Goal: Information Seeking & Learning: Learn about a topic

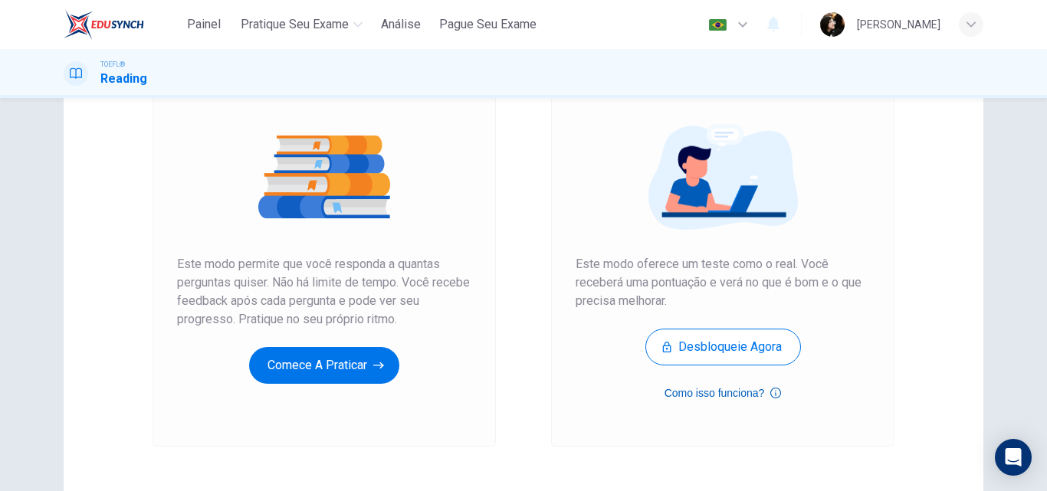
click at [739, 396] on button "Como isso funciona?" at bounding box center [723, 393] width 117 height 18
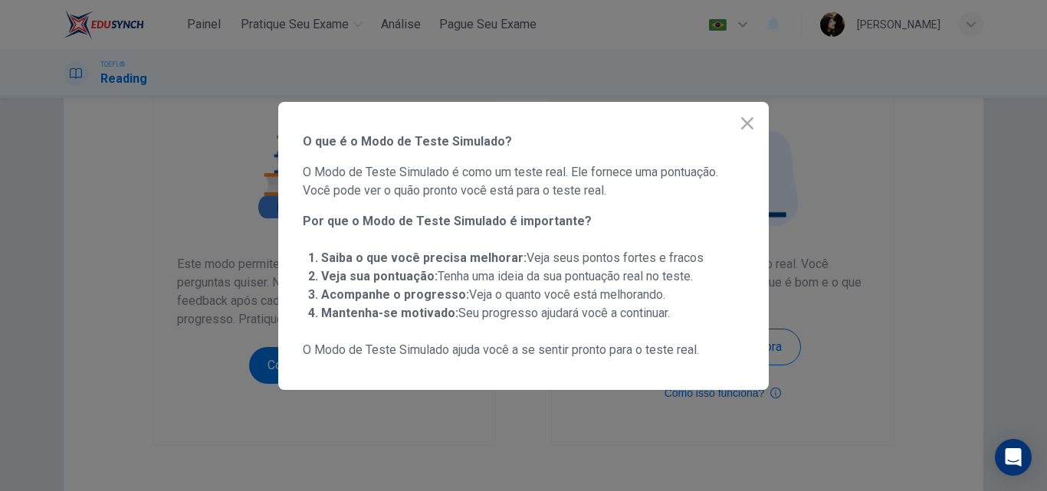
click at [740, 128] on icon "button" at bounding box center [747, 123] width 18 height 18
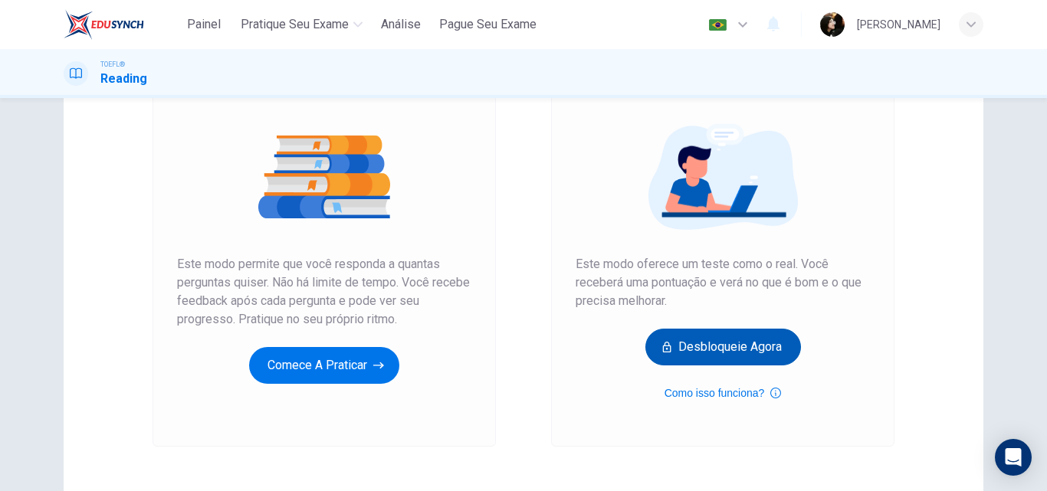
click at [740, 350] on button "Desbloqueie agora" at bounding box center [723, 347] width 156 height 37
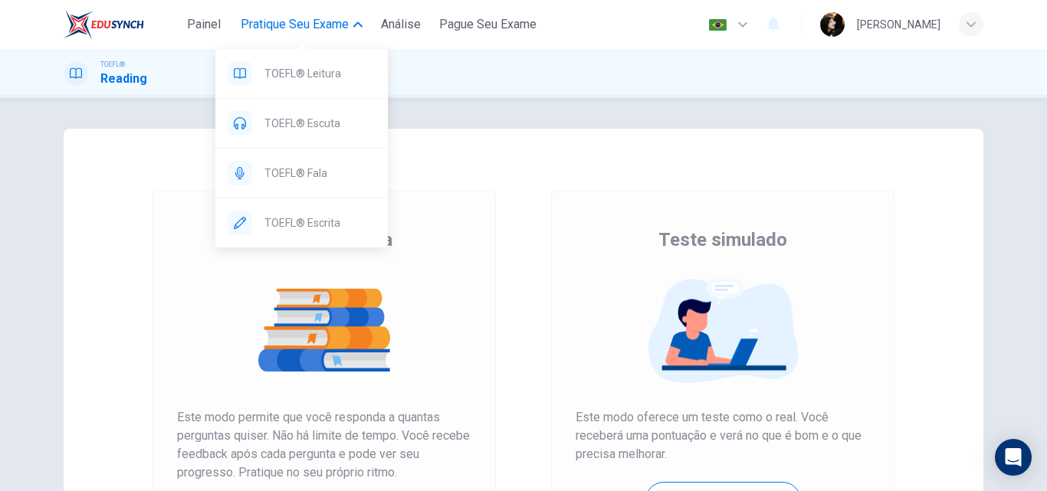
click at [341, 23] on span "Pratique seu exame" at bounding box center [295, 24] width 108 height 18
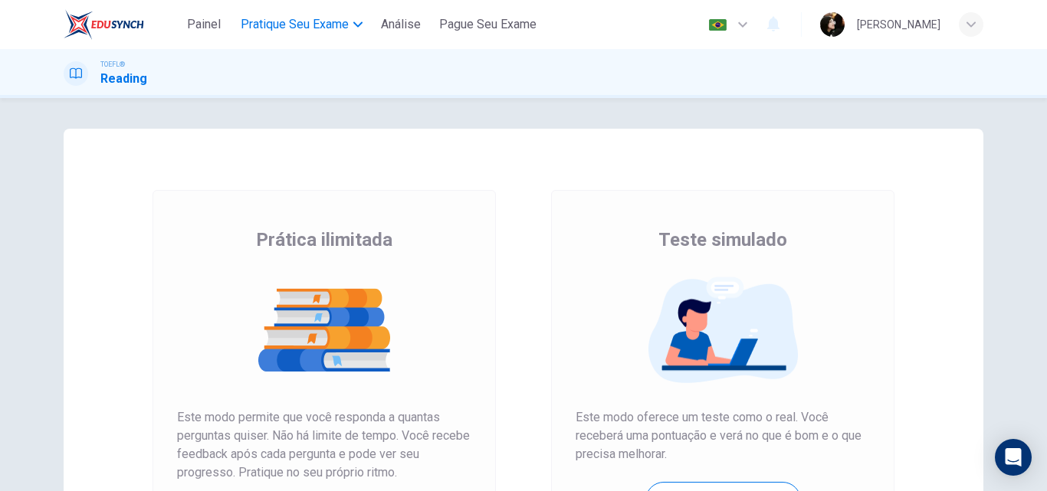
click at [341, 23] on span "Pratique seu exame" at bounding box center [295, 24] width 108 height 18
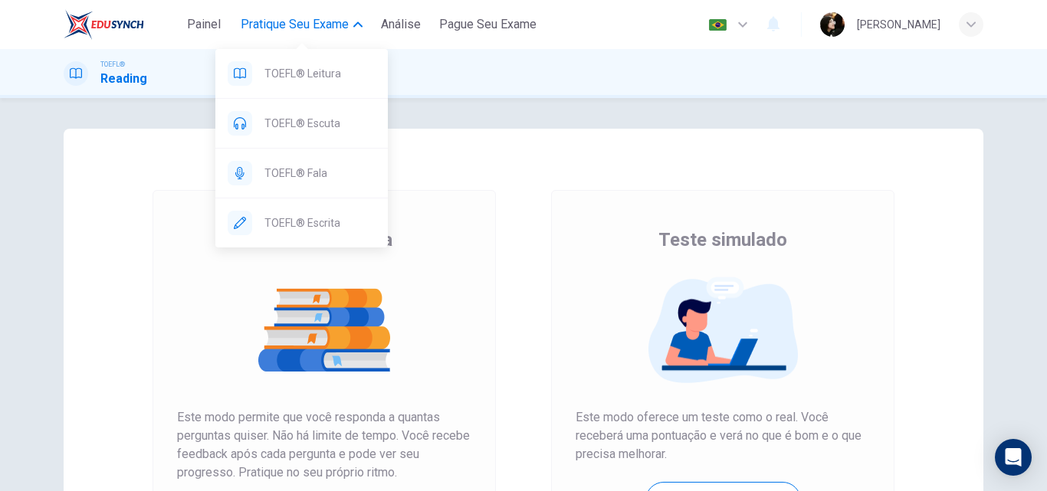
click at [341, 23] on span "Pratique seu exame" at bounding box center [295, 24] width 108 height 18
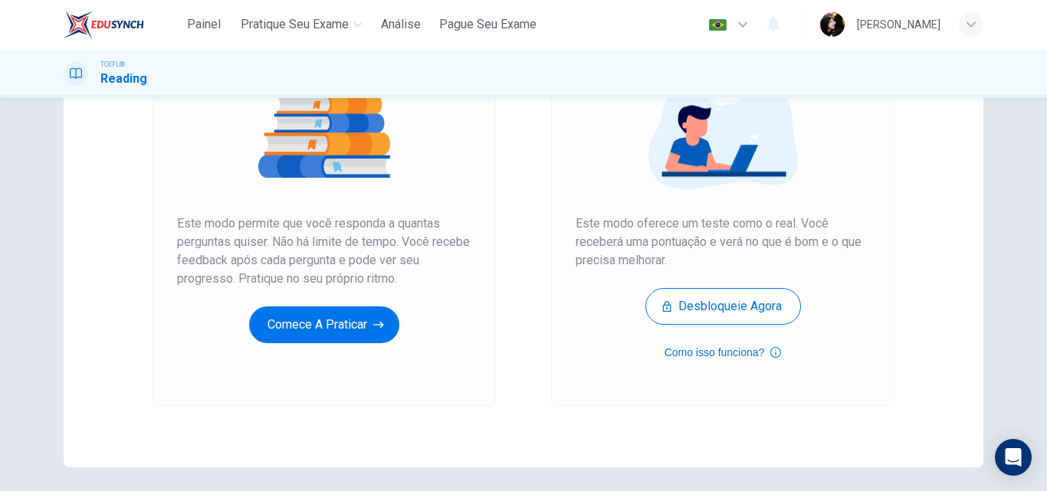
scroll to position [230, 0]
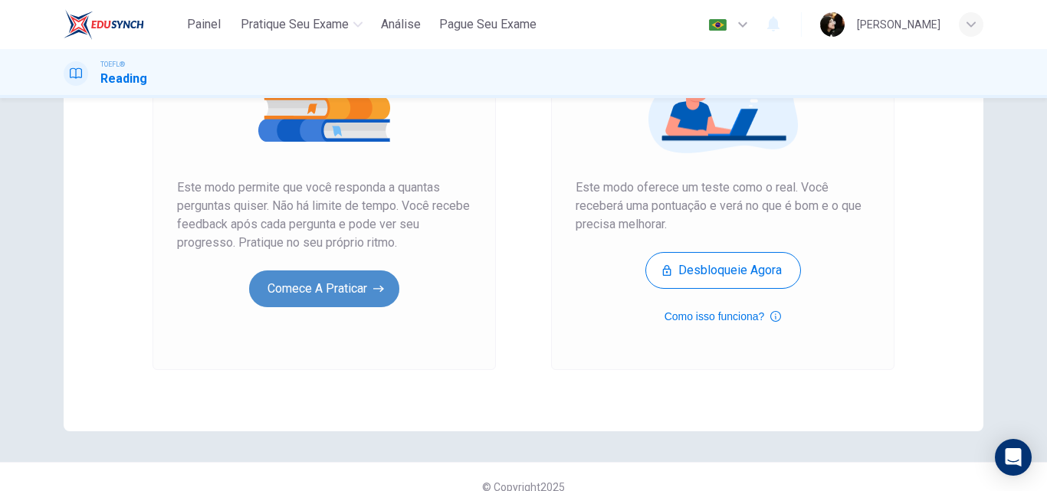
click at [350, 282] on button "Comece a praticar" at bounding box center [324, 289] width 150 height 37
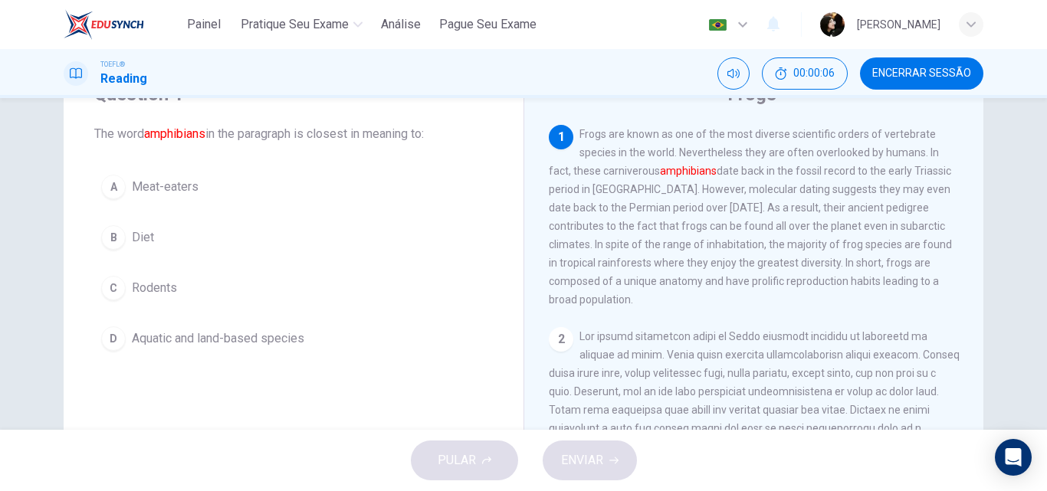
scroll to position [70, 0]
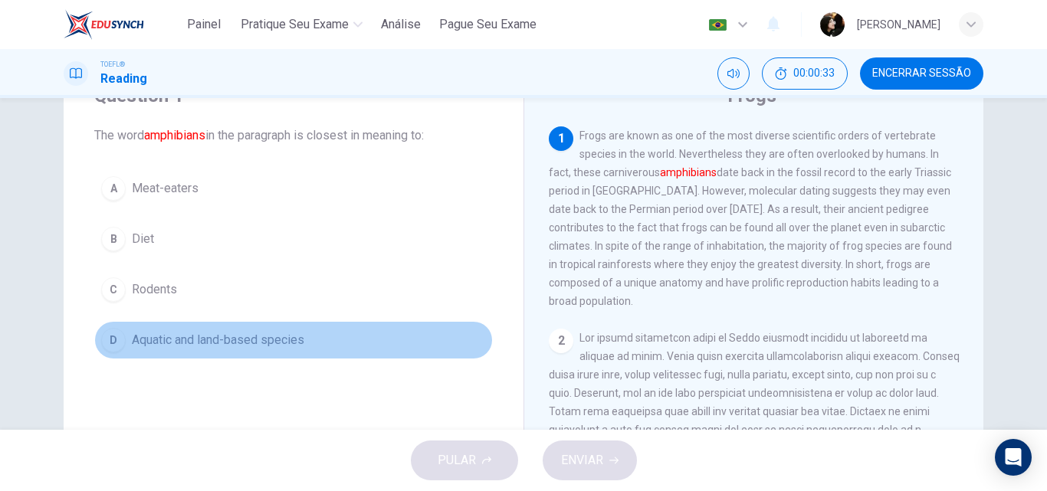
click at [149, 343] on span "Aquatic and land-based species" at bounding box center [218, 340] width 172 height 18
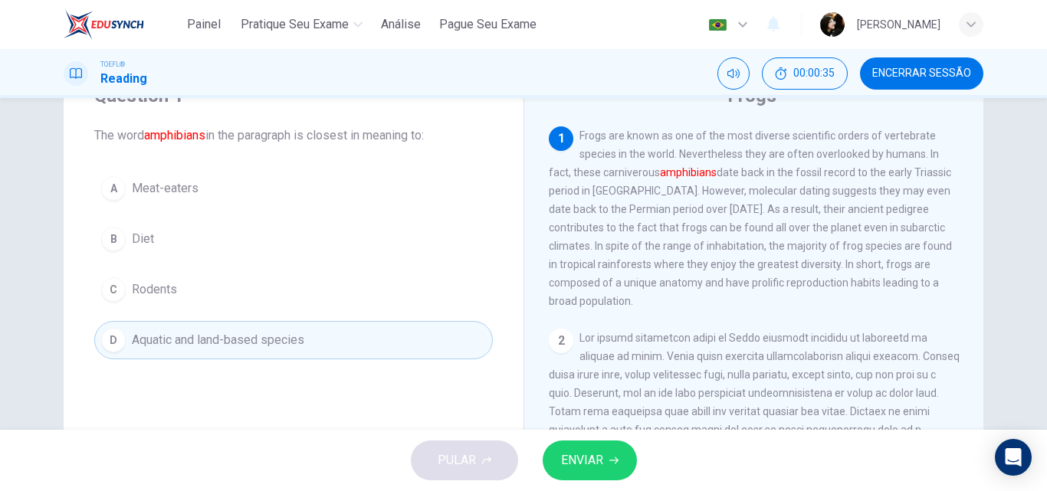
click at [579, 452] on span "ENVIAR" at bounding box center [582, 460] width 42 height 21
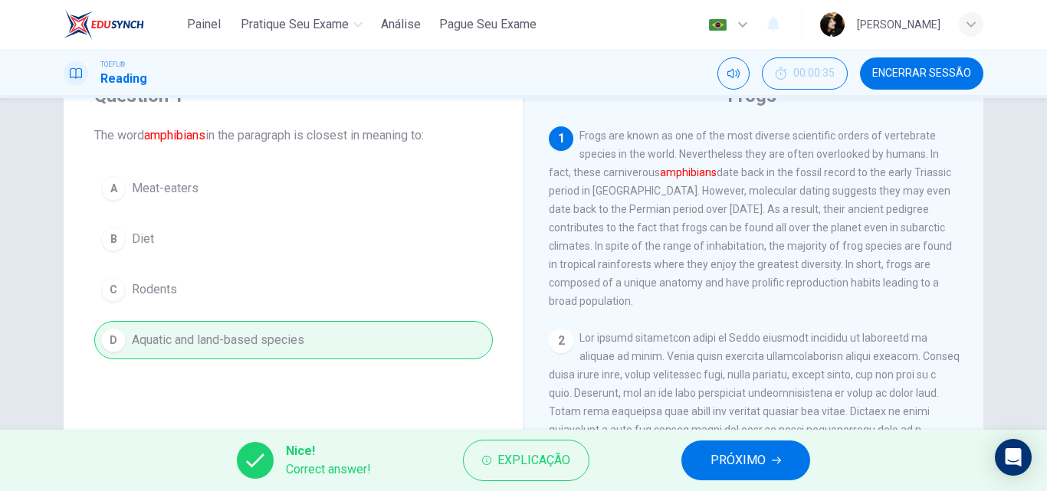
click at [728, 460] on span "PRÓXIMO" at bounding box center [738, 460] width 55 height 21
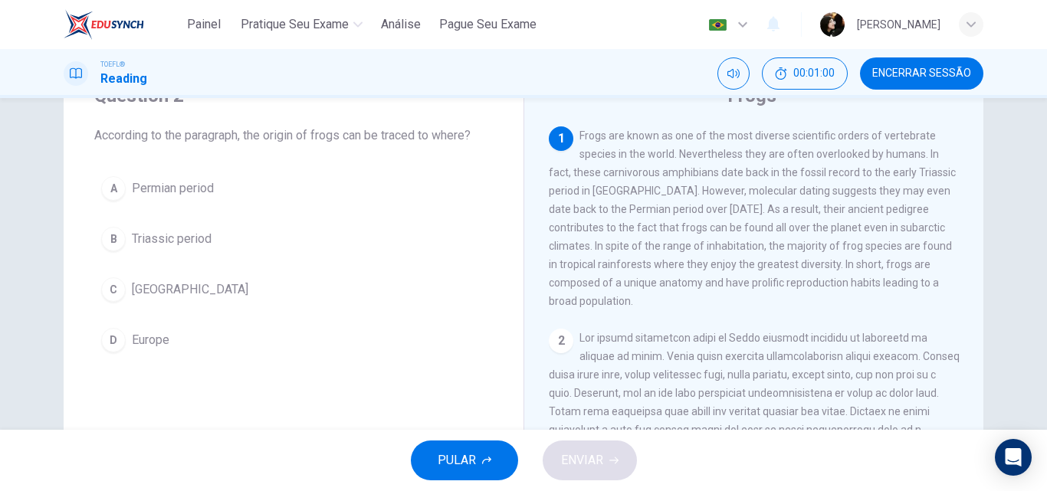
click at [118, 185] on div "A" at bounding box center [113, 188] width 25 height 25
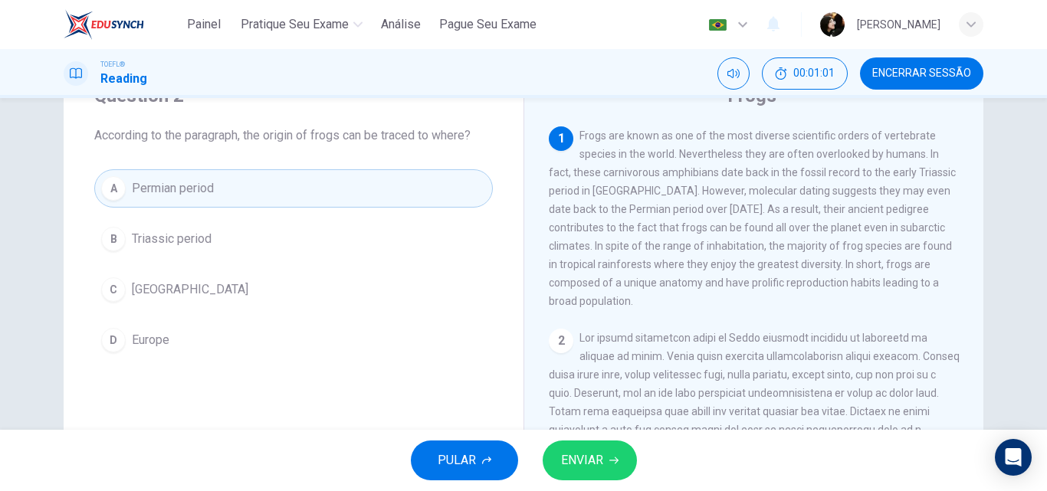
click at [574, 474] on button "ENVIAR" at bounding box center [590, 461] width 94 height 40
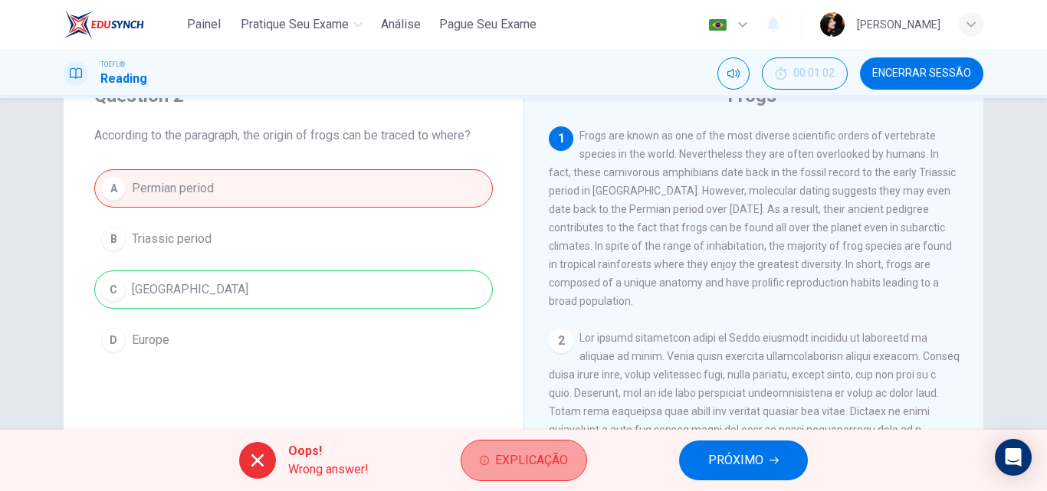
click at [524, 459] on span "Explicação" at bounding box center [531, 460] width 73 height 21
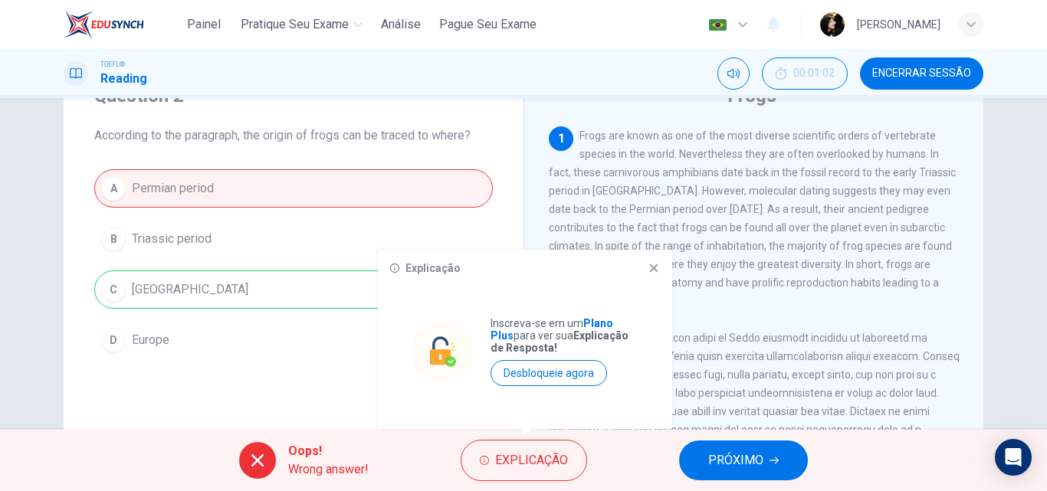
click at [658, 268] on icon at bounding box center [654, 268] width 12 height 12
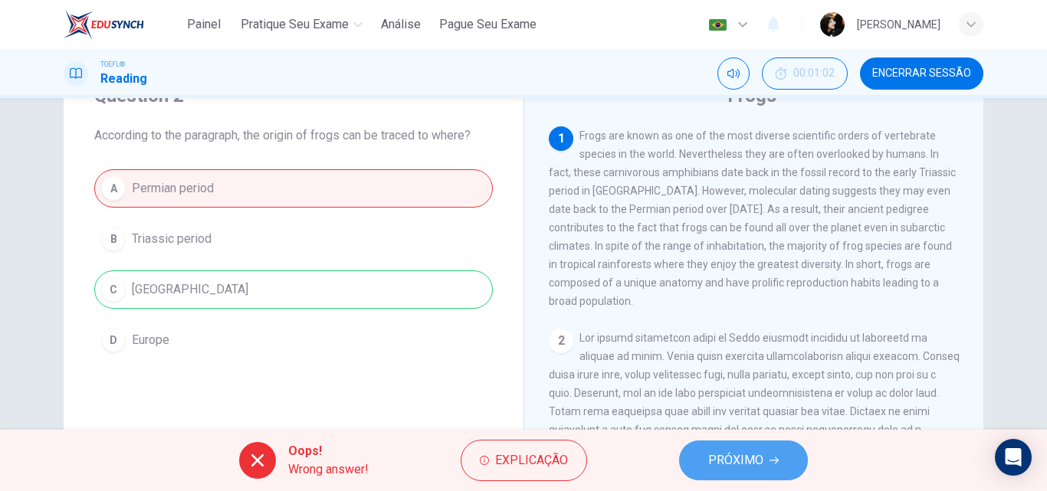
click at [760, 468] on span "PRÓXIMO" at bounding box center [735, 460] width 55 height 21
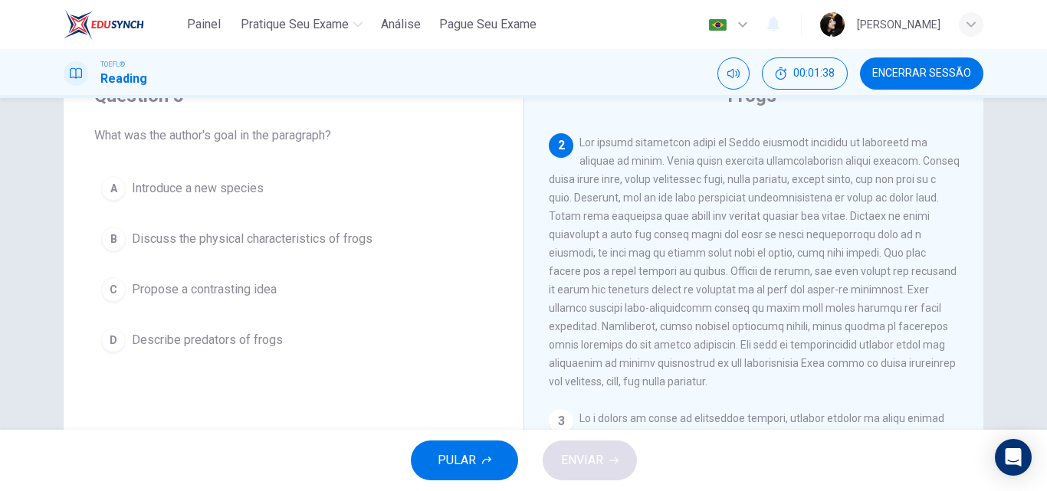
scroll to position [230, 0]
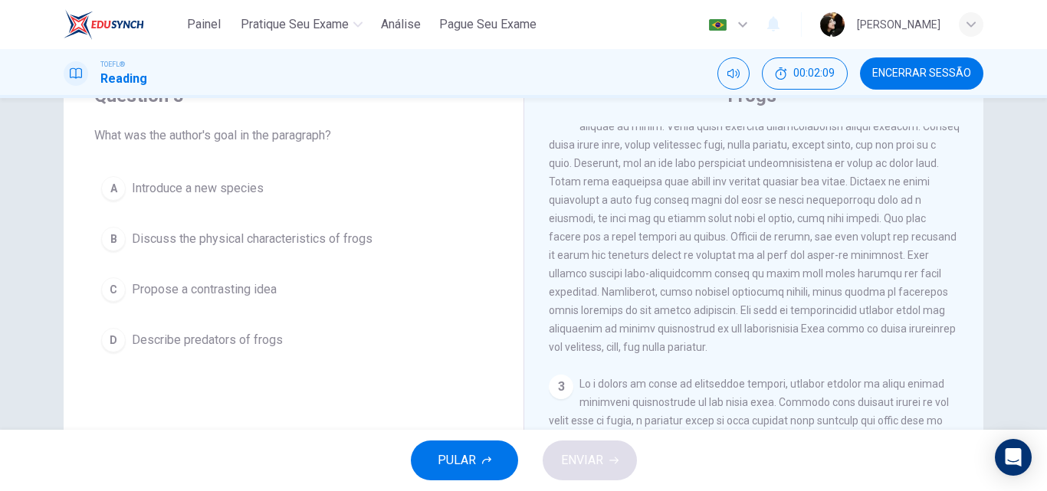
click at [116, 236] on div "B" at bounding box center [113, 239] width 25 height 25
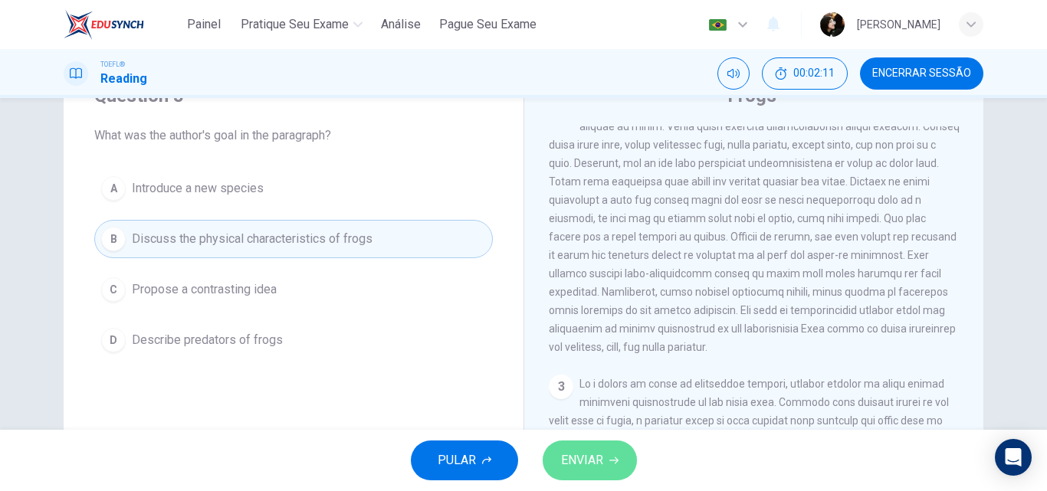
click at [589, 464] on span "ENVIAR" at bounding box center [582, 460] width 42 height 21
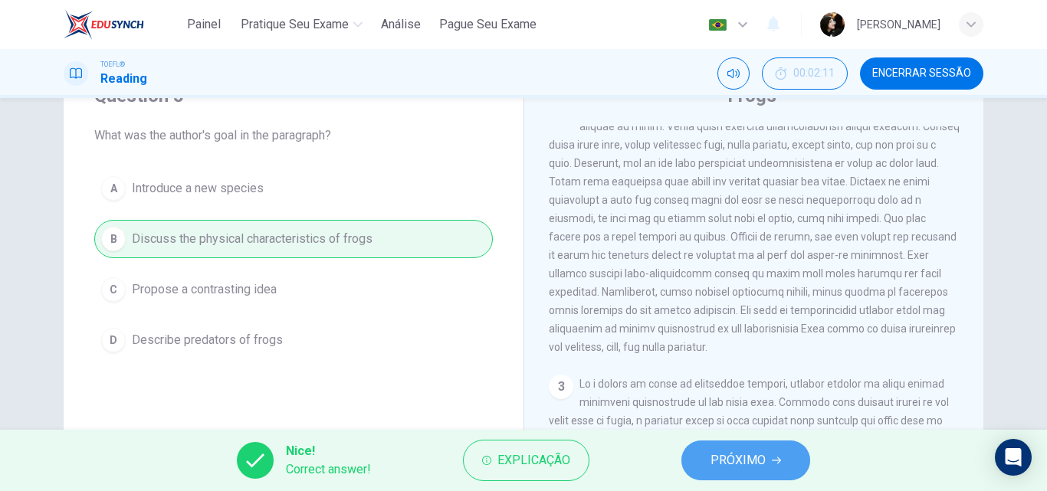
click at [729, 461] on span "PRÓXIMO" at bounding box center [738, 460] width 55 height 21
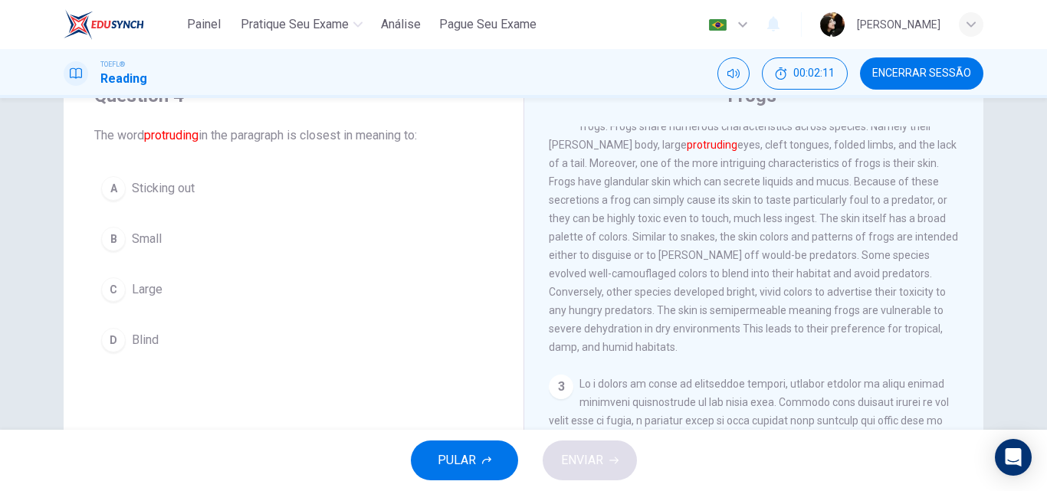
scroll to position [210, 0]
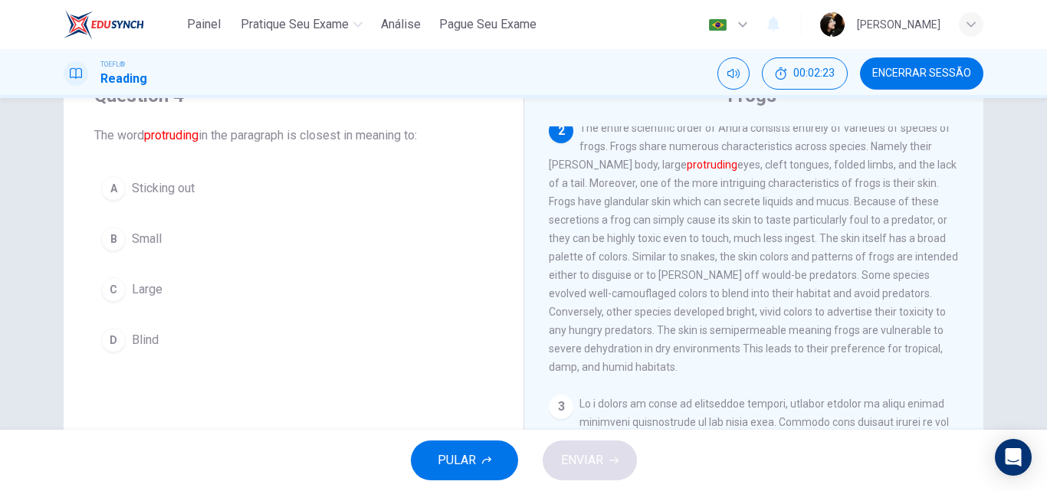
click at [109, 286] on div "C" at bounding box center [113, 289] width 25 height 25
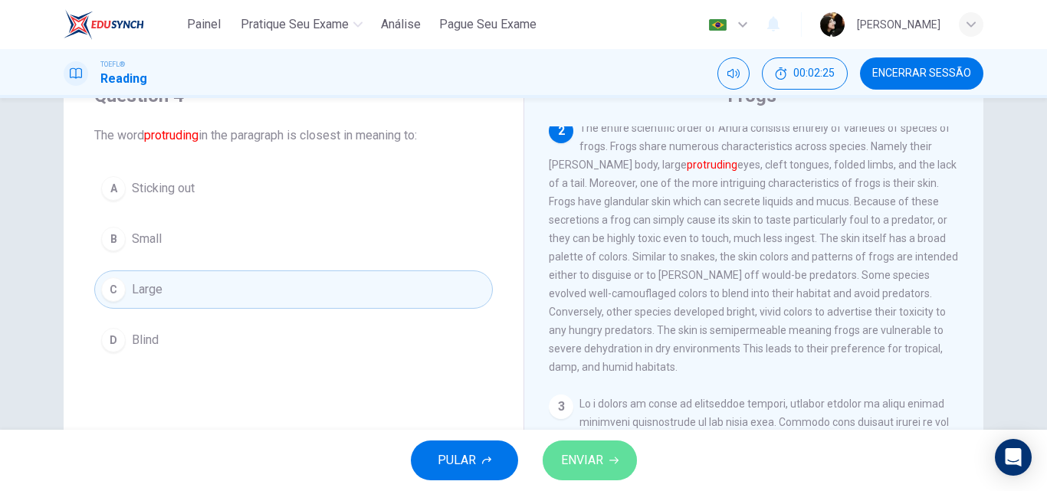
click at [573, 462] on span "ENVIAR" at bounding box center [582, 460] width 42 height 21
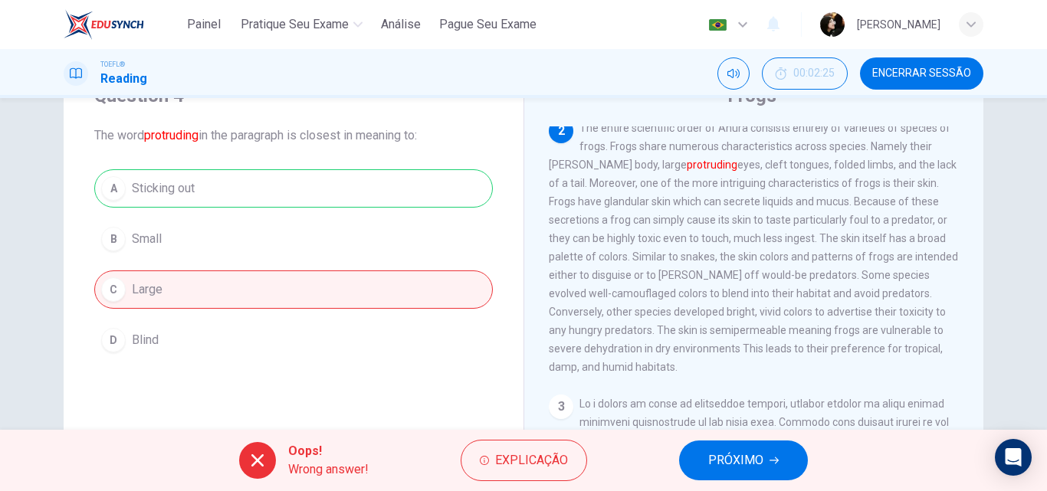
click at [772, 464] on icon "button" at bounding box center [774, 460] width 9 height 9
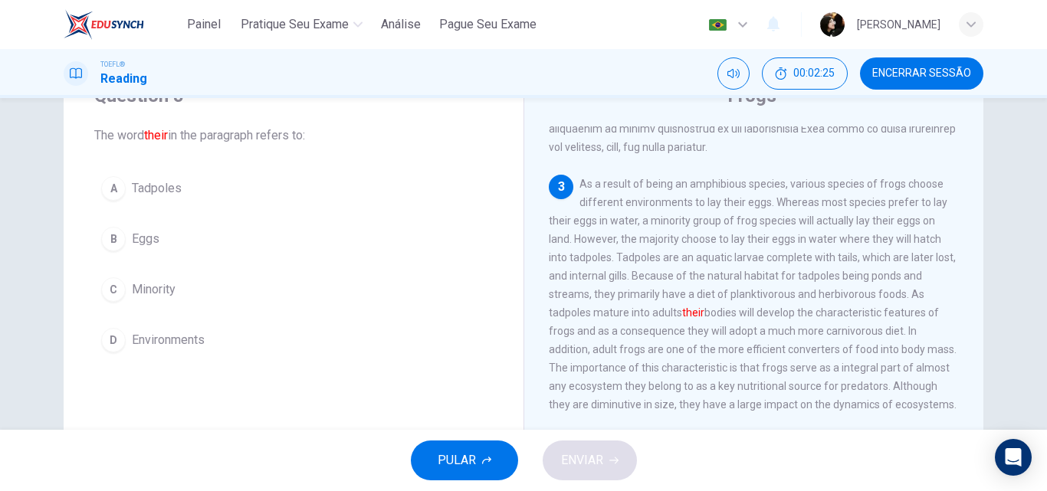
scroll to position [439, 0]
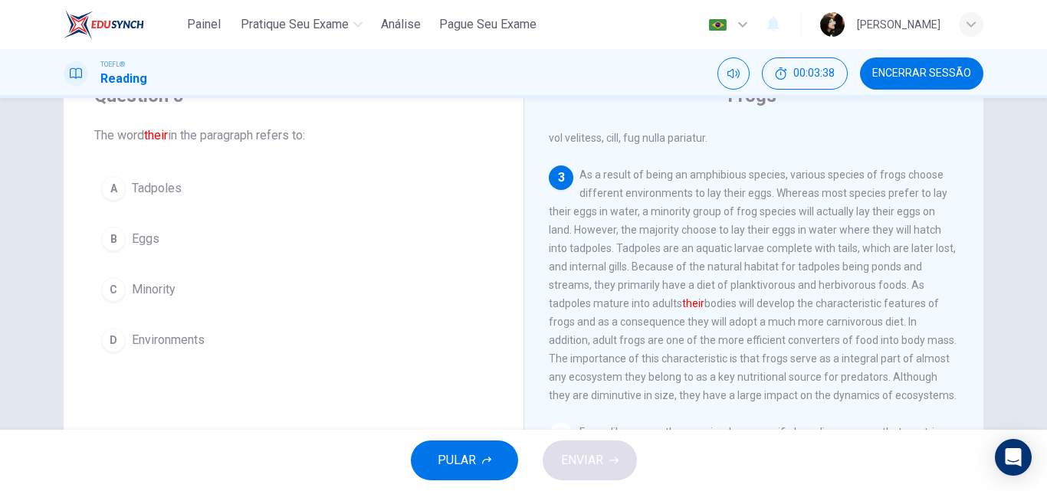
click at [123, 191] on button "A Tadpoles" at bounding box center [293, 188] width 399 height 38
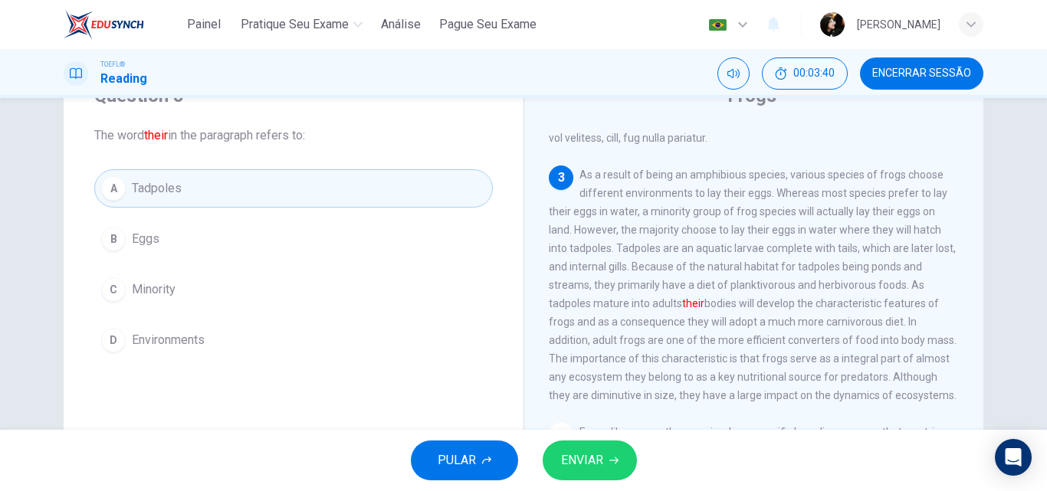
click at [591, 452] on span "ENVIAR" at bounding box center [582, 460] width 42 height 21
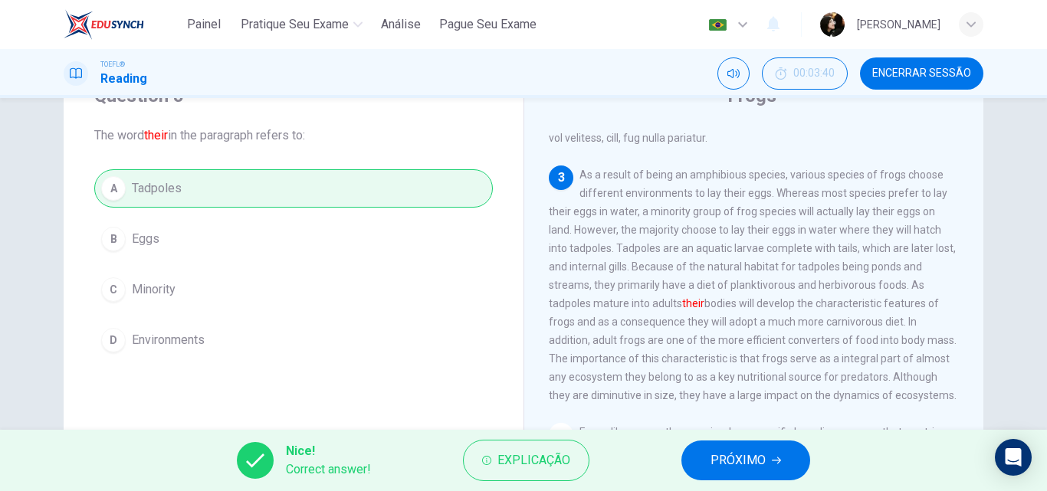
click at [755, 470] on span "PRÓXIMO" at bounding box center [738, 460] width 55 height 21
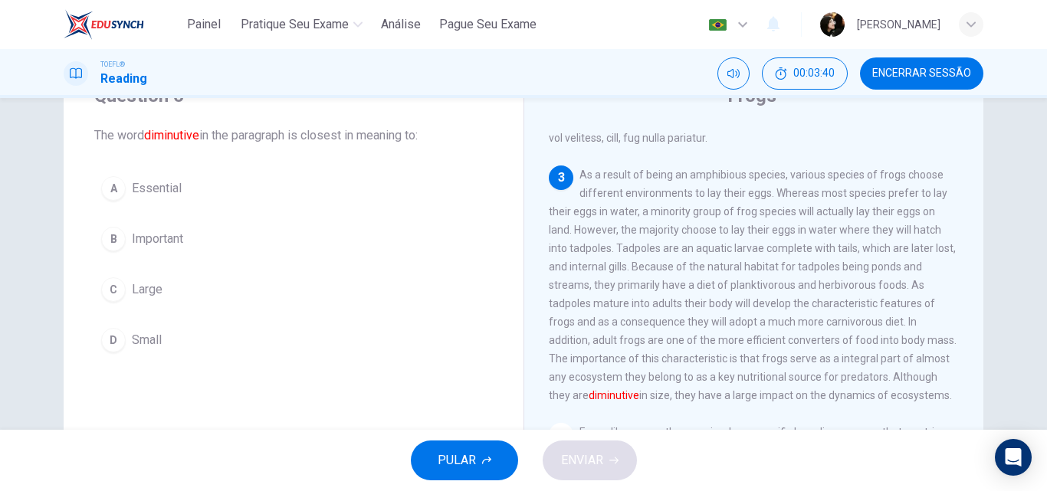
scroll to position [478, 0]
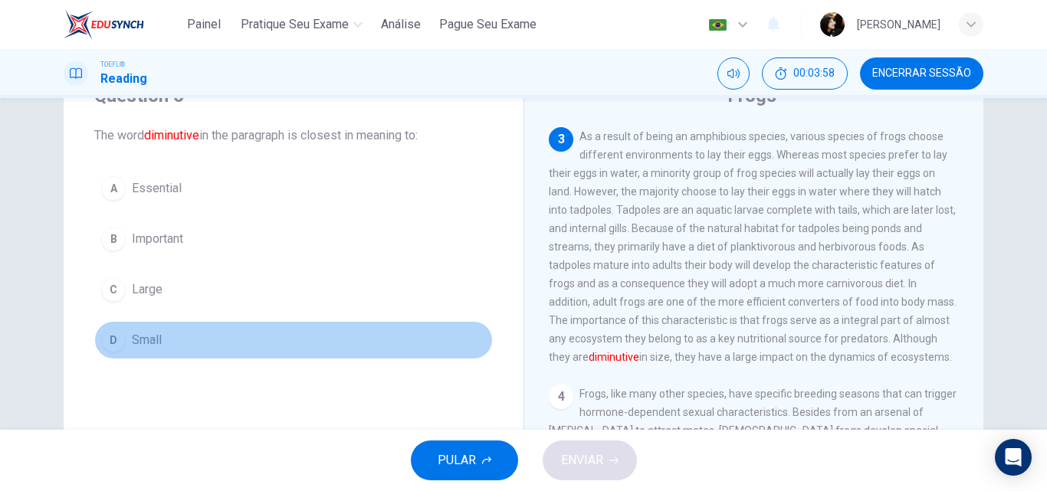
click at [140, 340] on span "Small" at bounding box center [147, 340] width 30 height 18
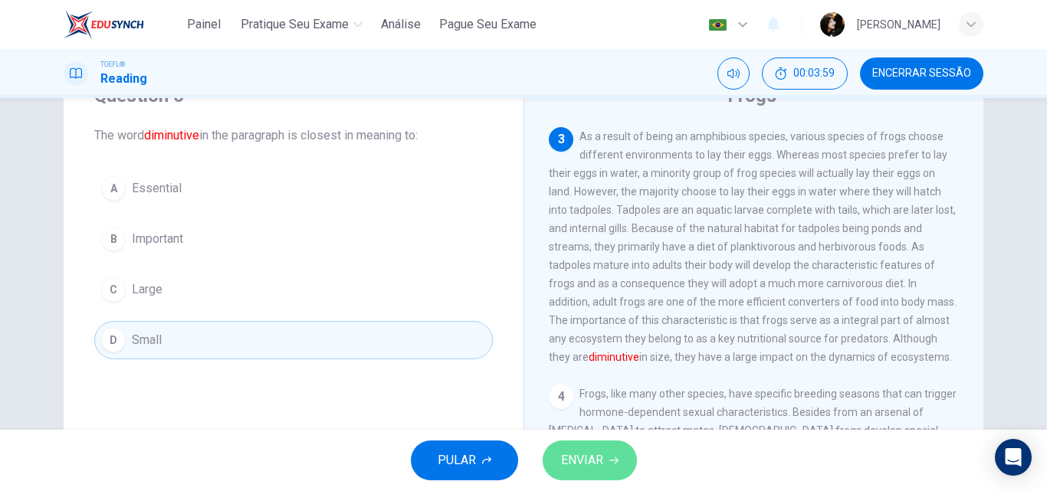
click at [579, 452] on span "ENVIAR" at bounding box center [582, 460] width 42 height 21
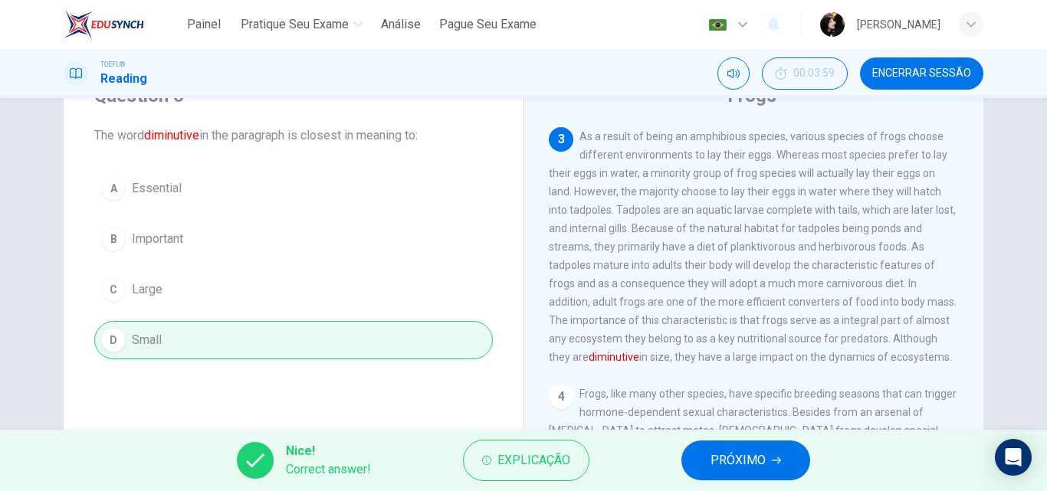
click at [737, 475] on button "PRÓXIMO" at bounding box center [745, 461] width 129 height 40
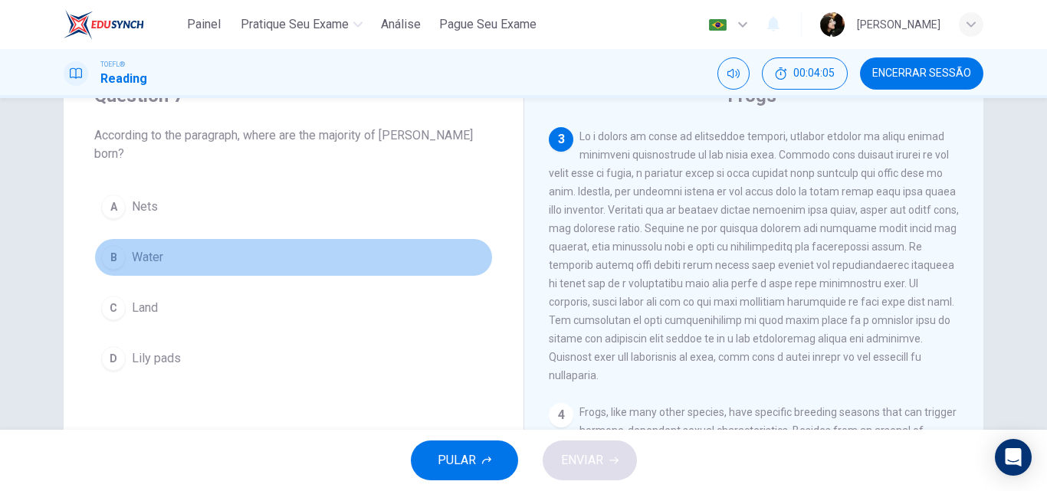
click at [110, 245] on div "B" at bounding box center [113, 257] width 25 height 25
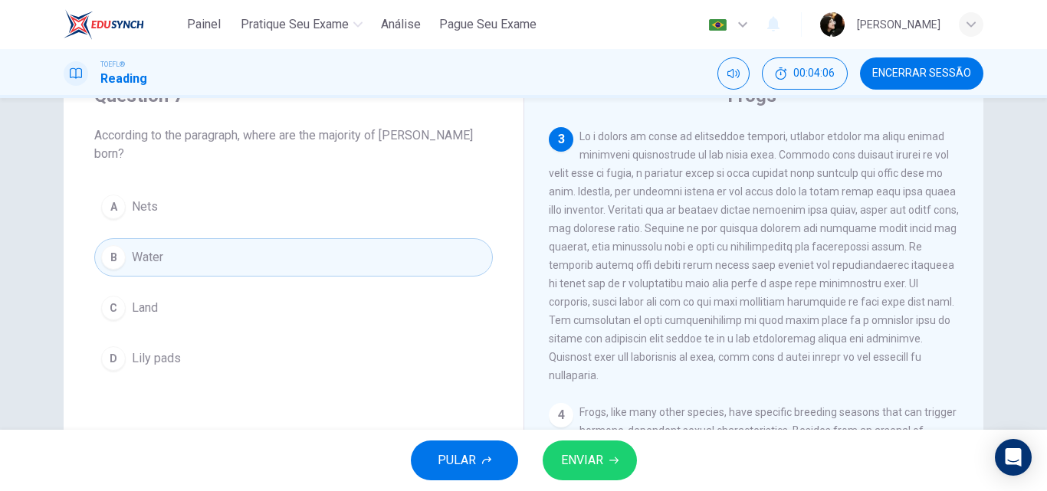
click at [606, 459] on button "ENVIAR" at bounding box center [590, 461] width 94 height 40
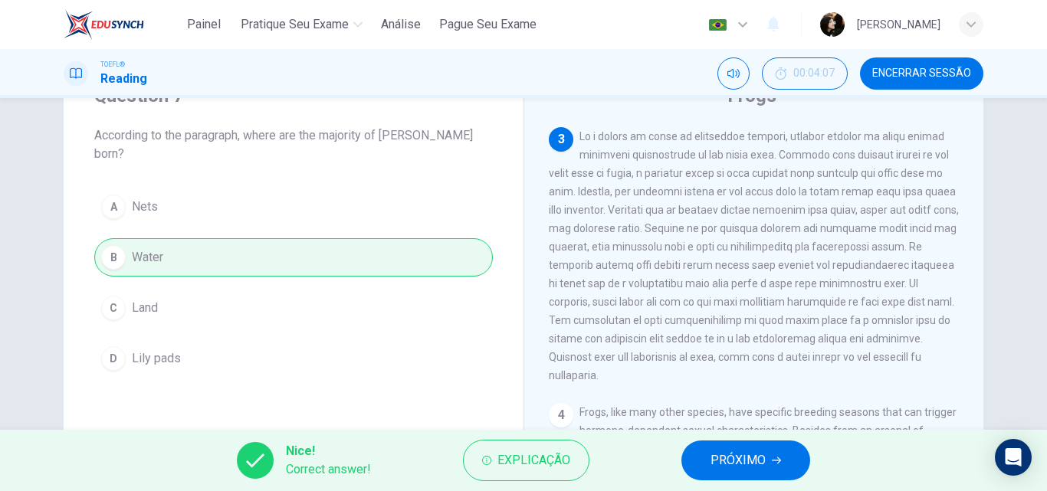
click at [723, 454] on span "PRÓXIMO" at bounding box center [738, 460] width 55 height 21
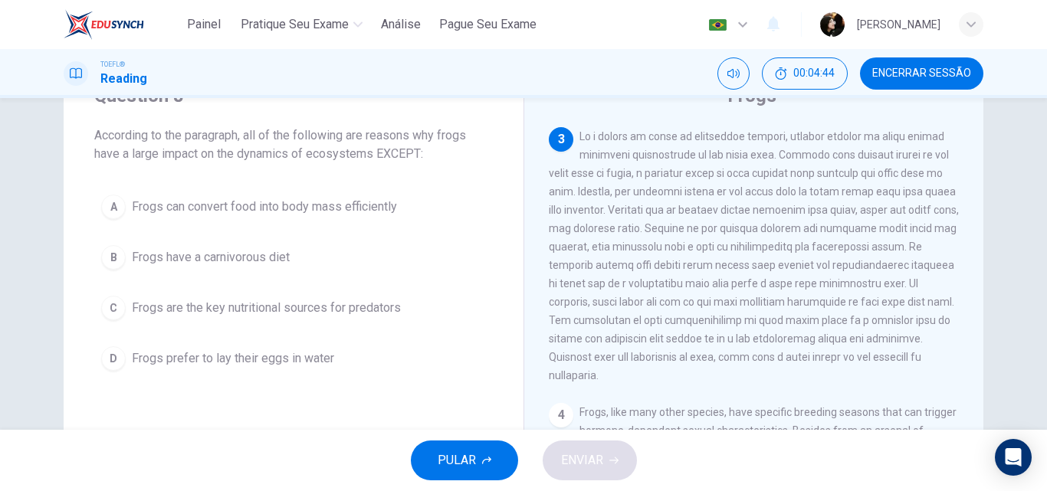
click at [110, 309] on div "C" at bounding box center [113, 308] width 25 height 25
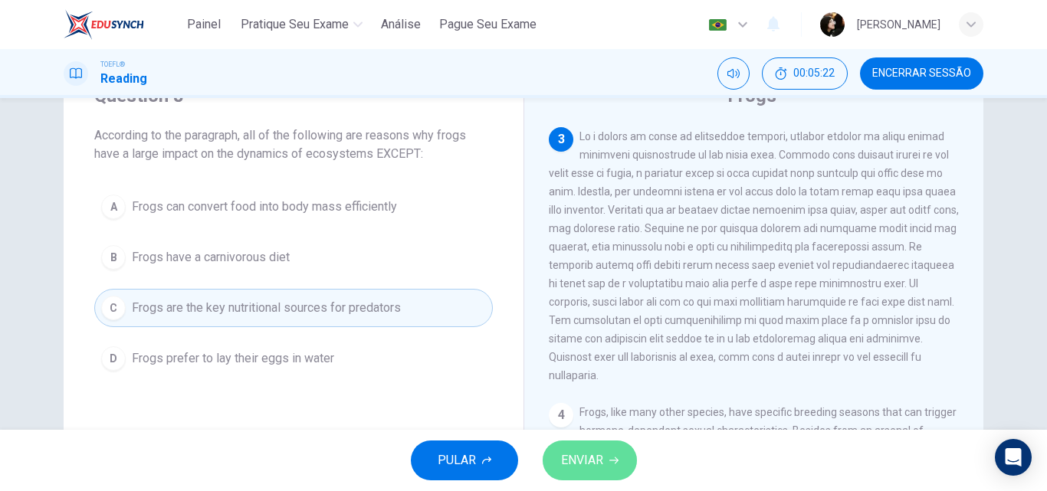
click at [606, 459] on button "ENVIAR" at bounding box center [590, 461] width 94 height 40
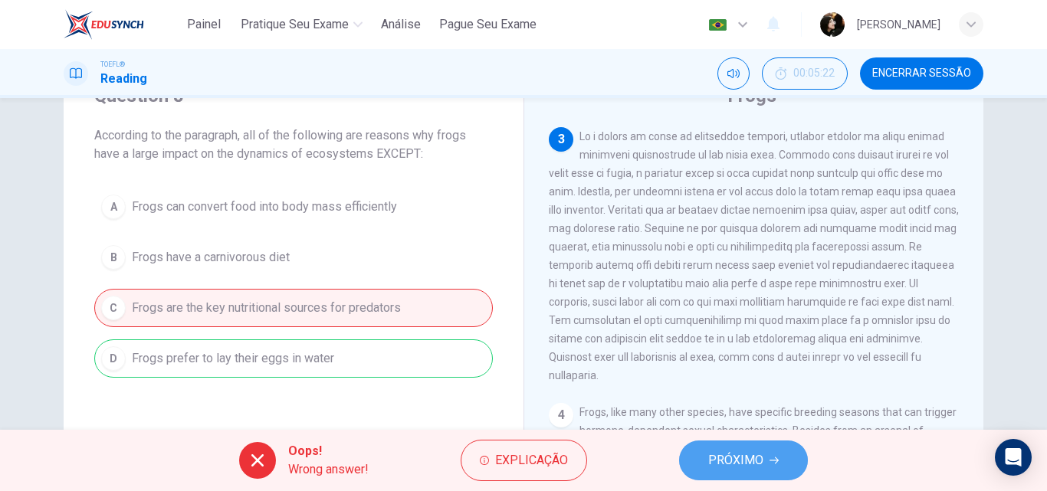
click at [727, 452] on span "PRÓXIMO" at bounding box center [735, 460] width 55 height 21
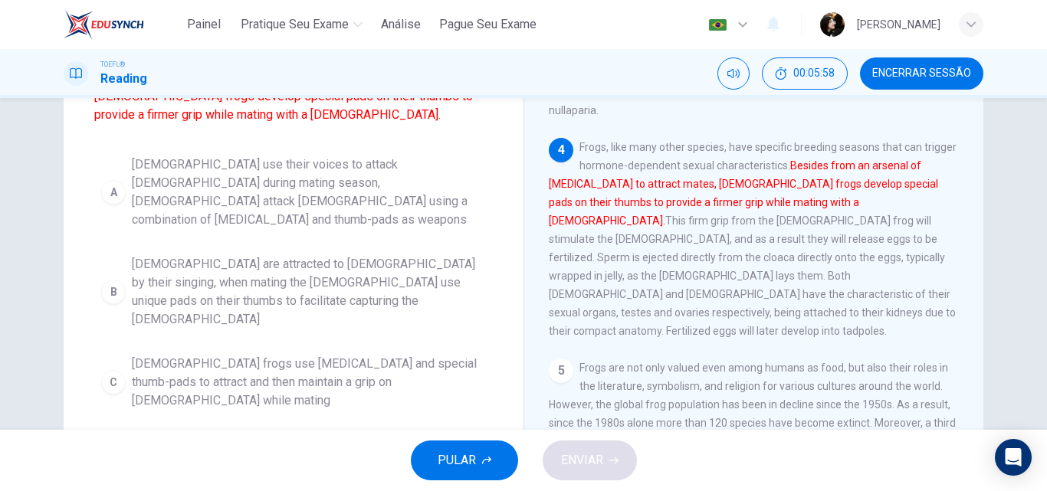
scroll to position [146, 0]
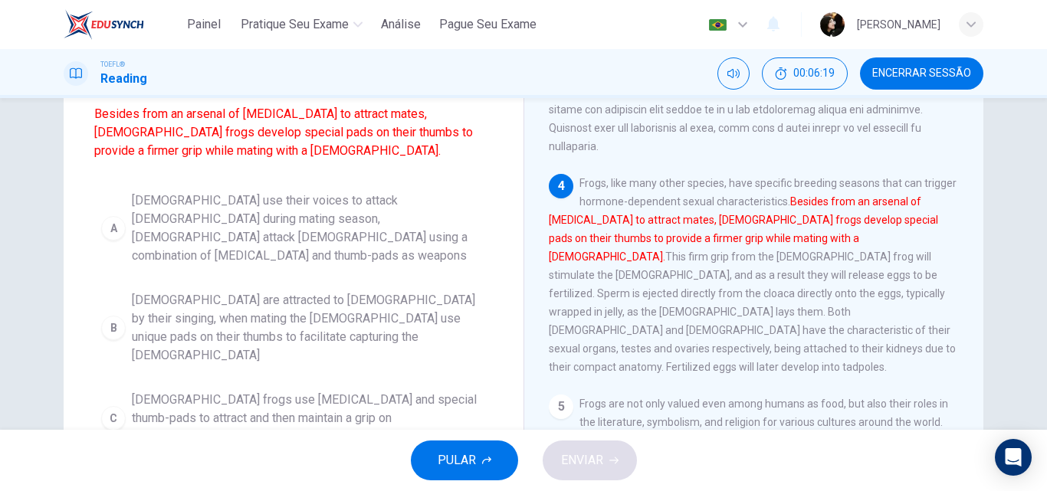
click at [221, 291] on span "[DEMOGRAPHIC_DATA] are attracted to [DEMOGRAPHIC_DATA] by their singing, when m…" at bounding box center [309, 328] width 354 height 74
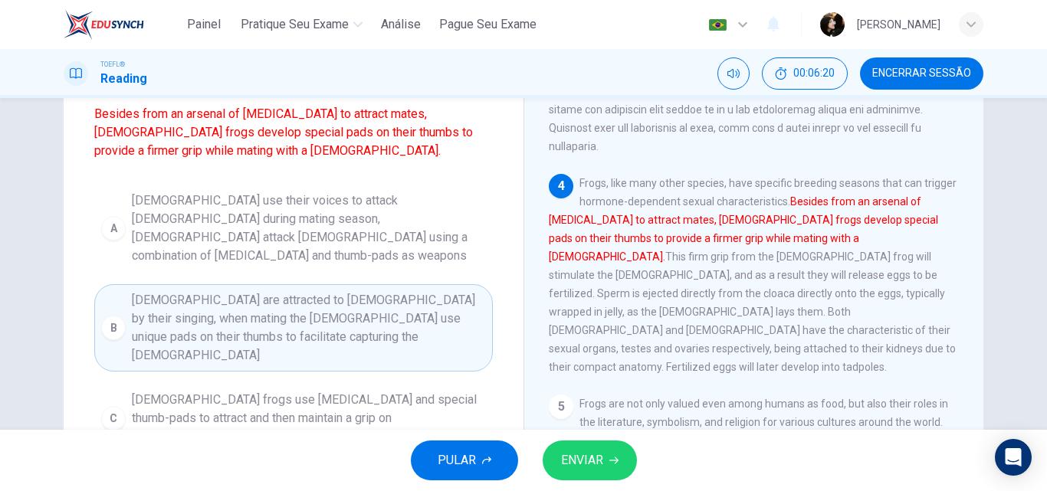
click at [576, 448] on button "ENVIAR" at bounding box center [590, 461] width 94 height 40
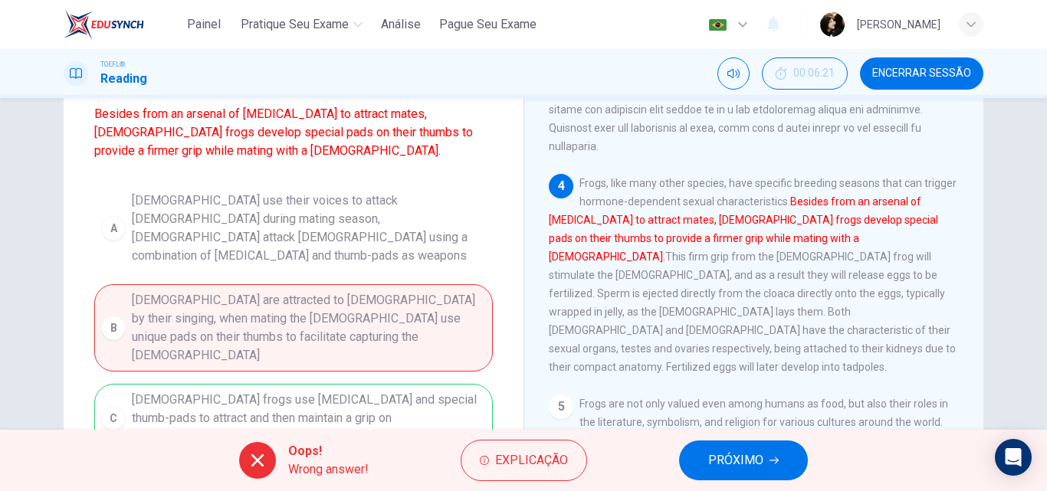
click at [717, 461] on span "PRÓXIMO" at bounding box center [735, 460] width 55 height 21
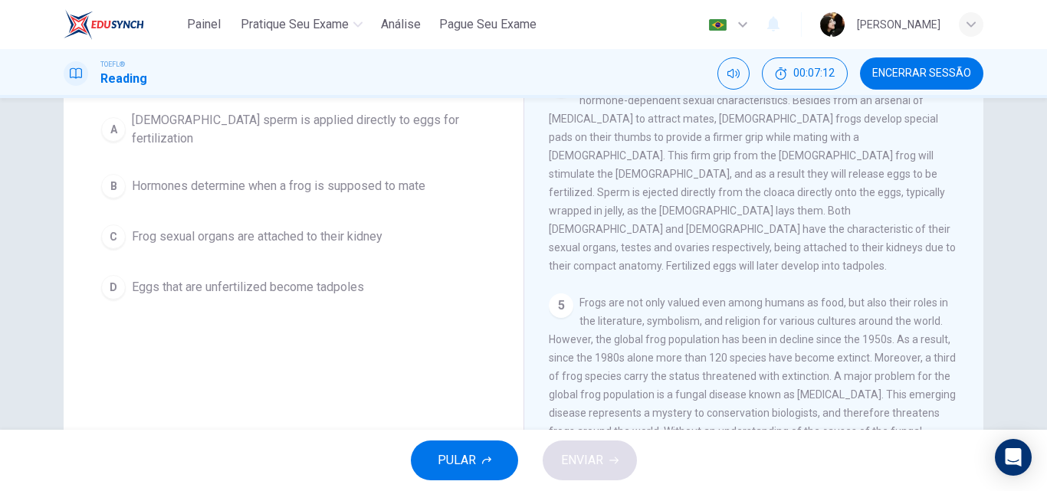
scroll to position [77, 0]
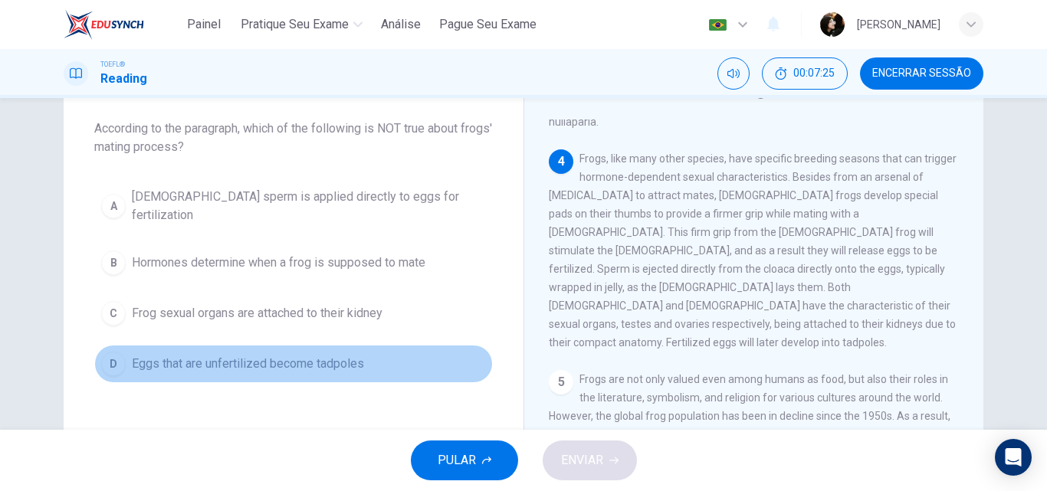
click at [212, 355] on span "Eggs that are unfertilized become tadpoles" at bounding box center [248, 364] width 232 height 18
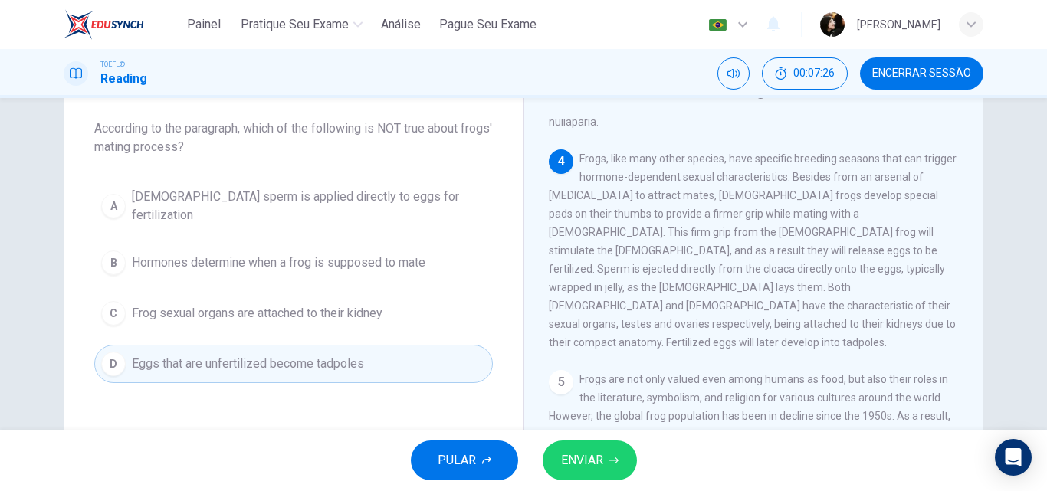
click at [577, 468] on span "ENVIAR" at bounding box center [582, 460] width 42 height 21
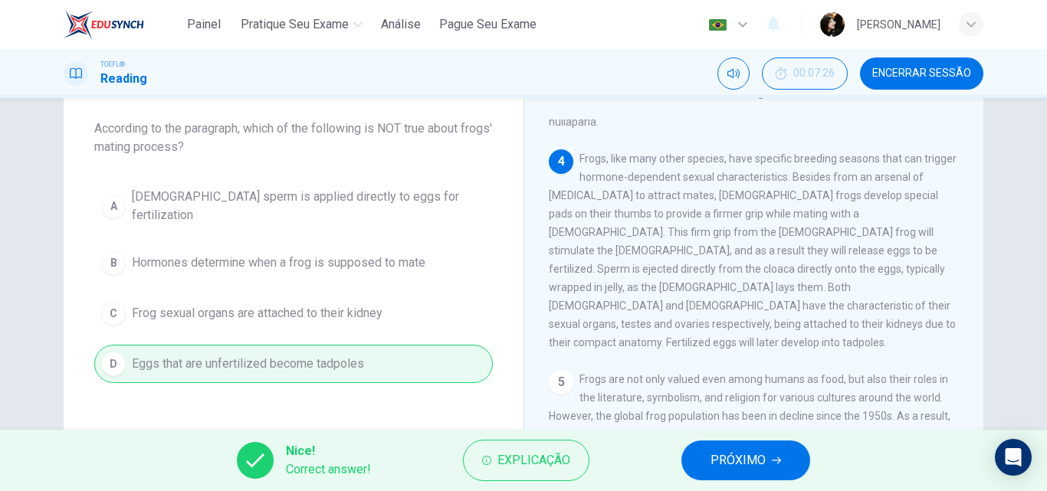
click at [711, 456] on button "PRÓXIMO" at bounding box center [745, 461] width 129 height 40
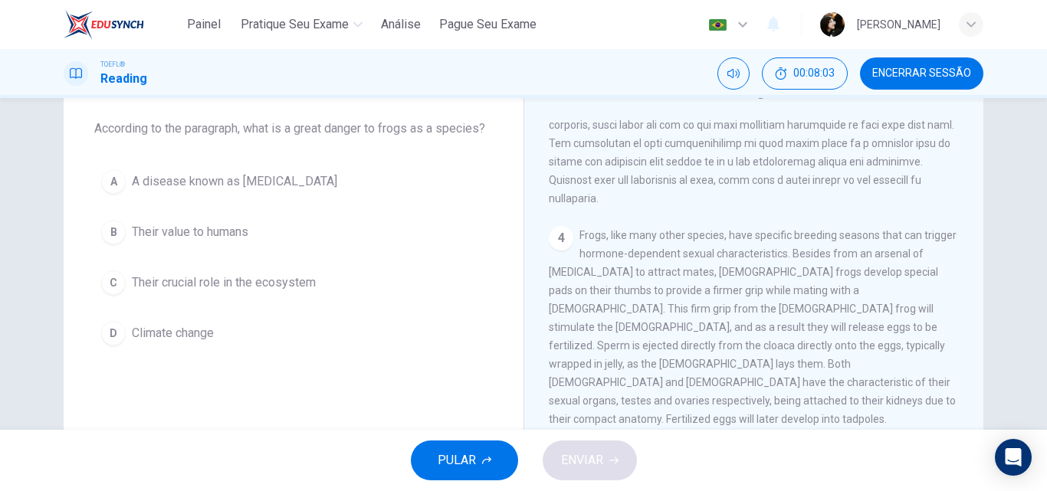
click at [118, 174] on div "A" at bounding box center [113, 181] width 25 height 25
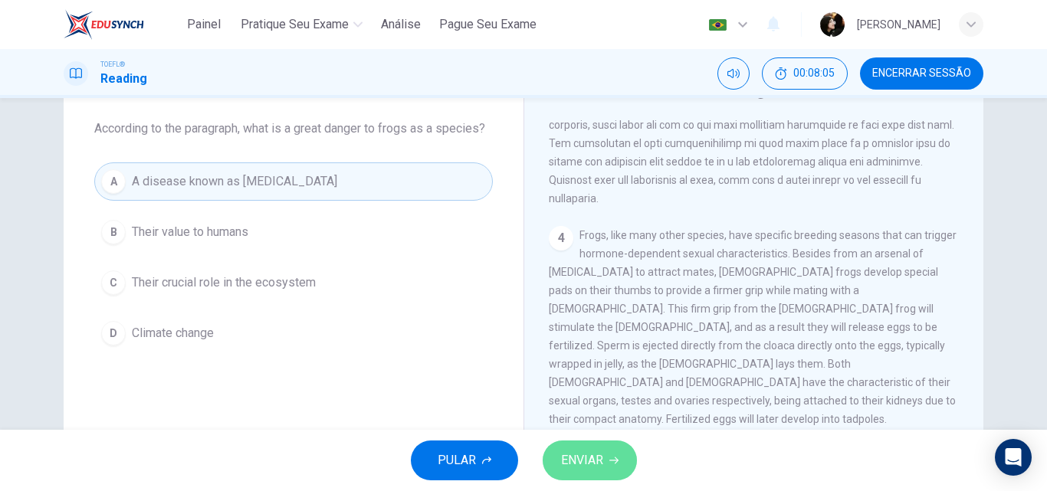
click at [583, 447] on button "ENVIAR" at bounding box center [590, 461] width 94 height 40
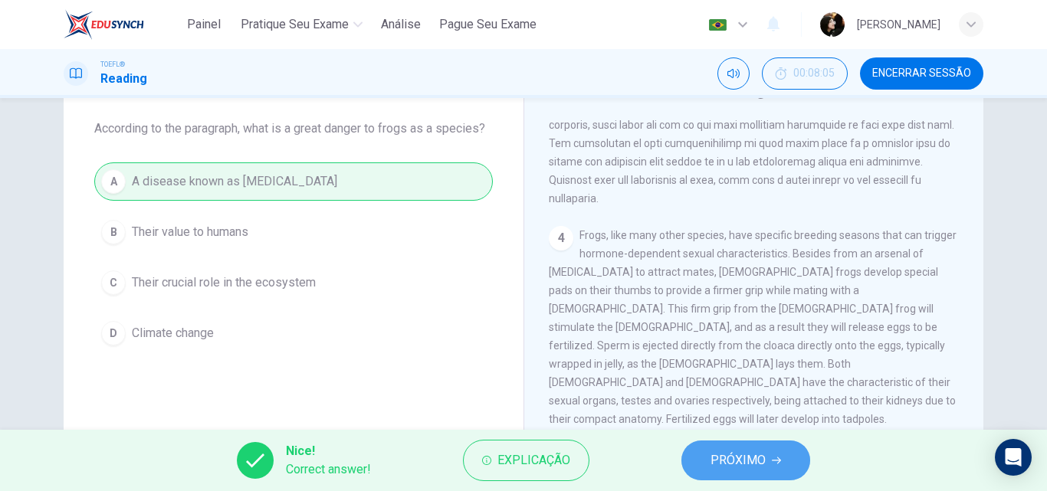
click at [737, 462] on span "PRÓXIMO" at bounding box center [738, 460] width 55 height 21
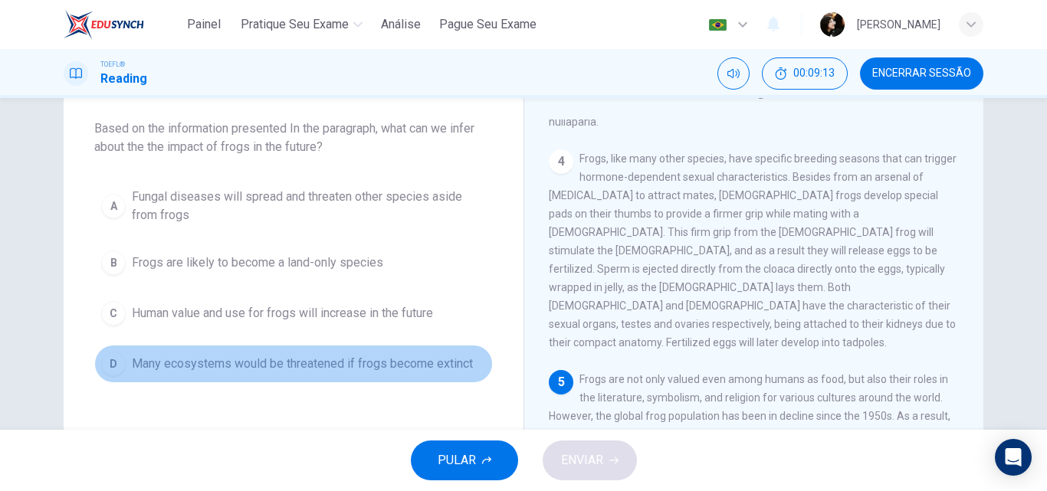
click at [257, 360] on span "Many ecosystems would be threatened if frogs become extinct" at bounding box center [302, 364] width 341 height 18
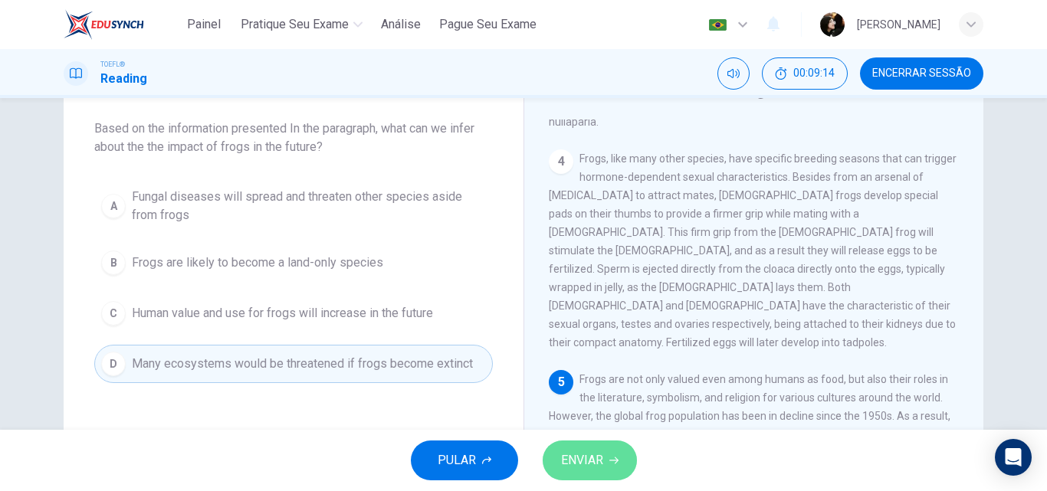
click at [586, 455] on span "ENVIAR" at bounding box center [582, 460] width 42 height 21
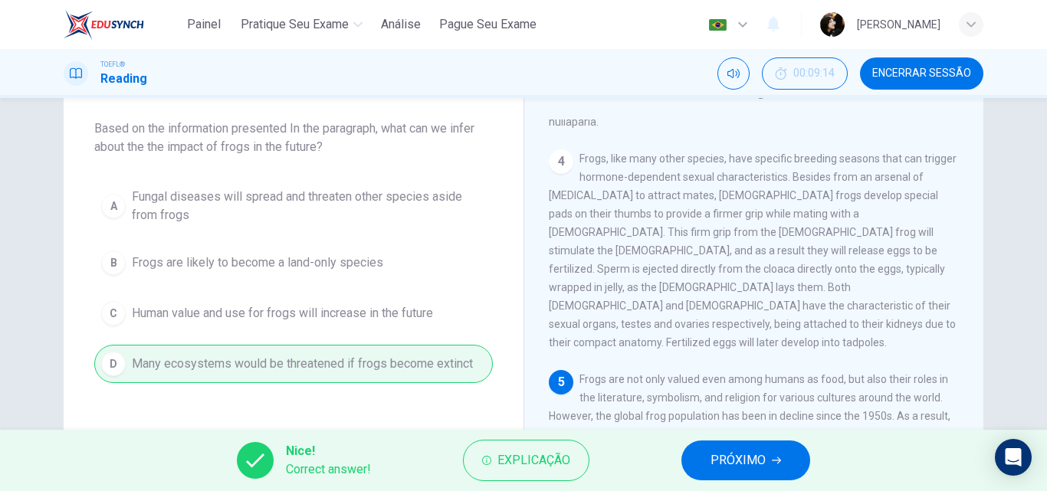
click at [756, 461] on span "PRÓXIMO" at bounding box center [738, 460] width 55 height 21
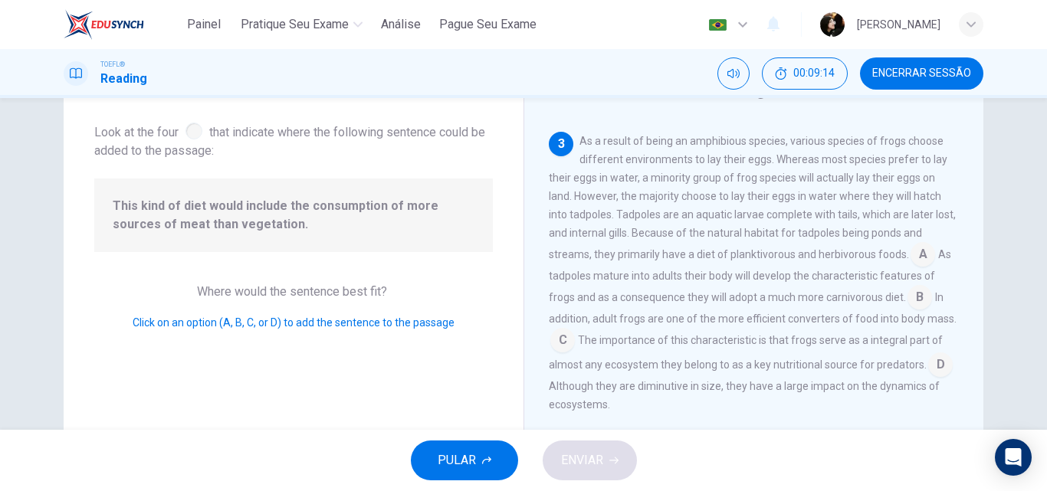
scroll to position [473, 0]
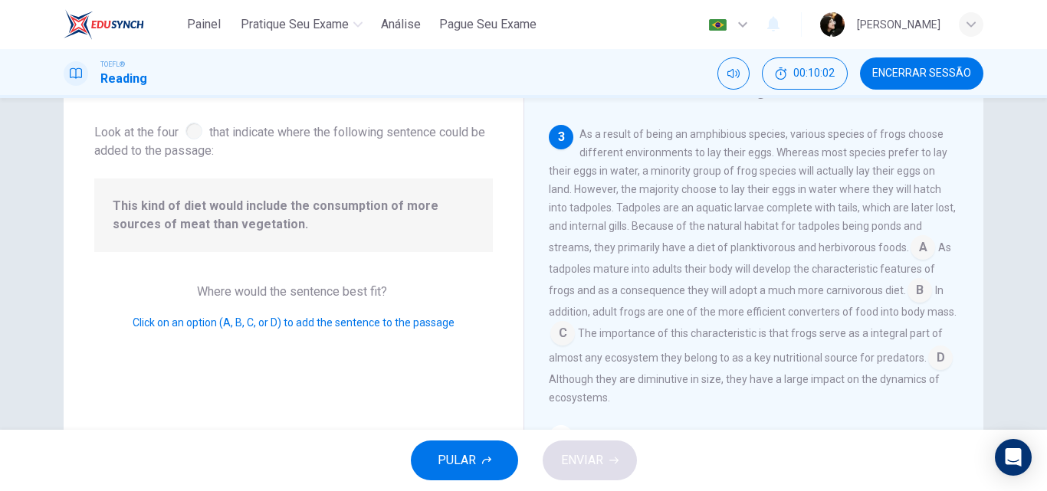
click at [918, 245] on input at bounding box center [923, 249] width 25 height 25
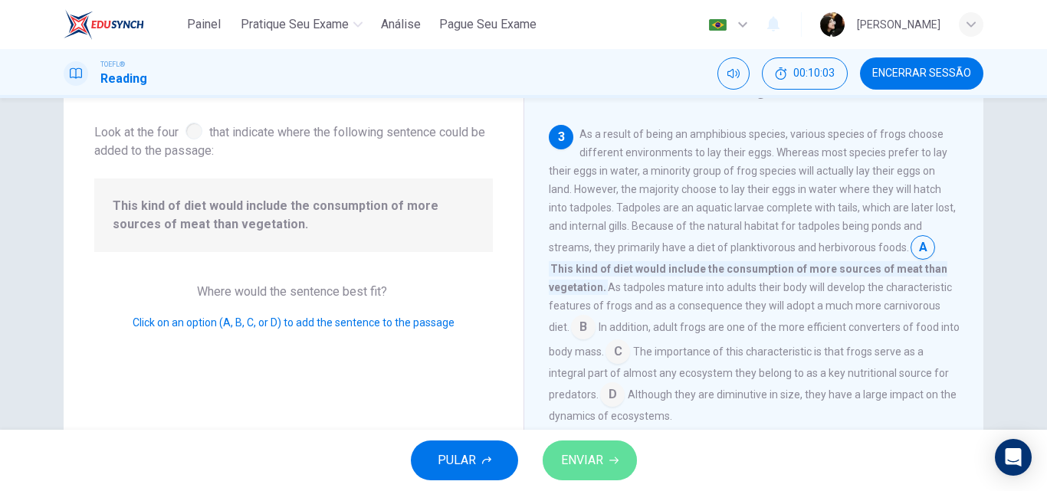
click at [585, 460] on span "ENVIAR" at bounding box center [582, 460] width 42 height 21
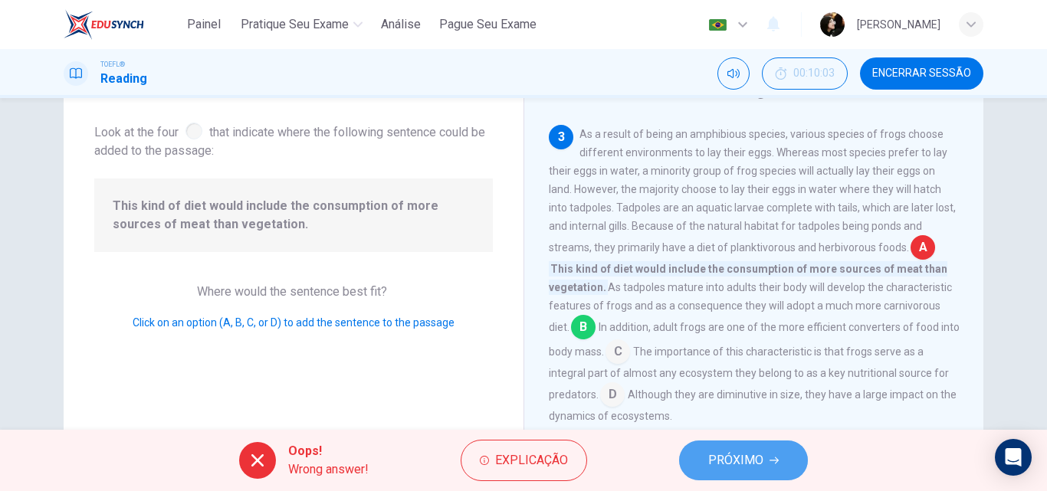
click at [708, 455] on button "PRÓXIMO" at bounding box center [743, 461] width 129 height 40
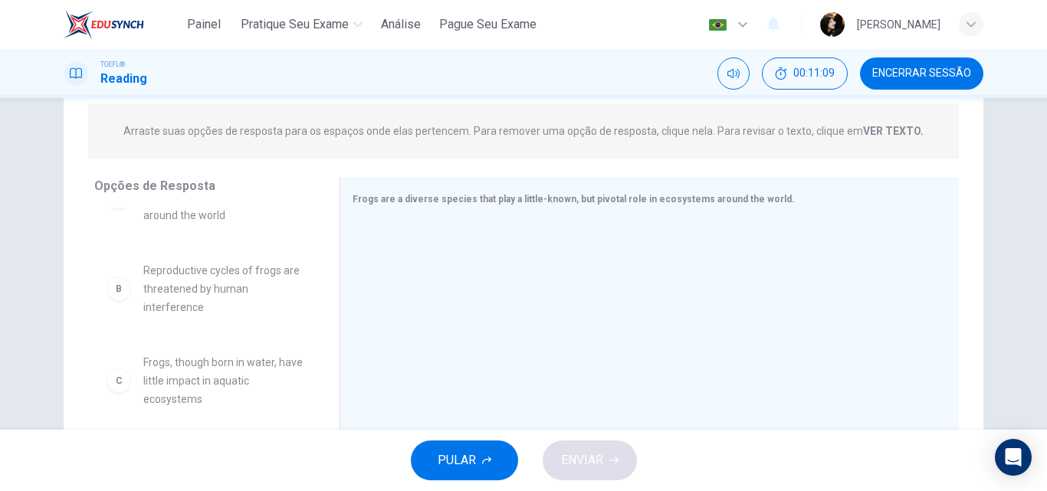
scroll to position [77, 0]
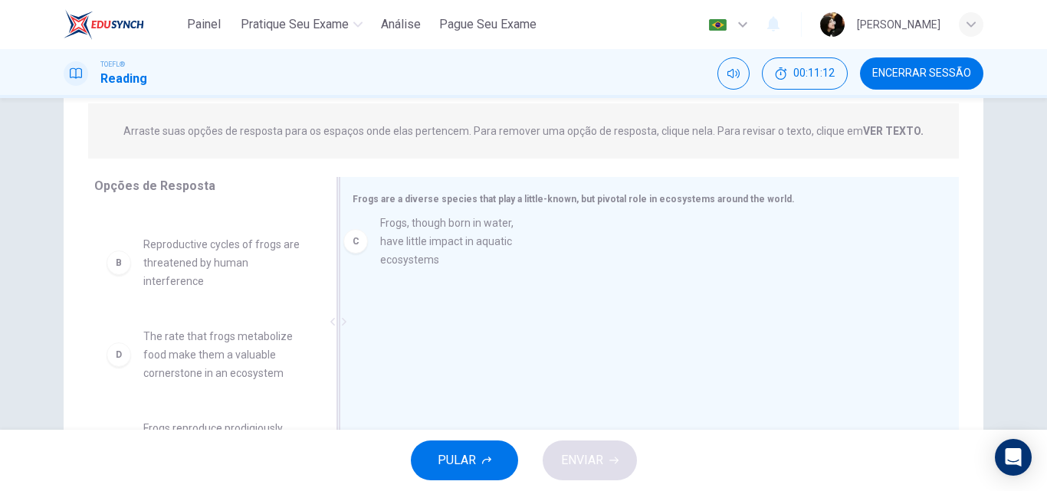
drag, startPoint x: 190, startPoint y: 360, endPoint x: 437, endPoint y: 245, distance: 272.3
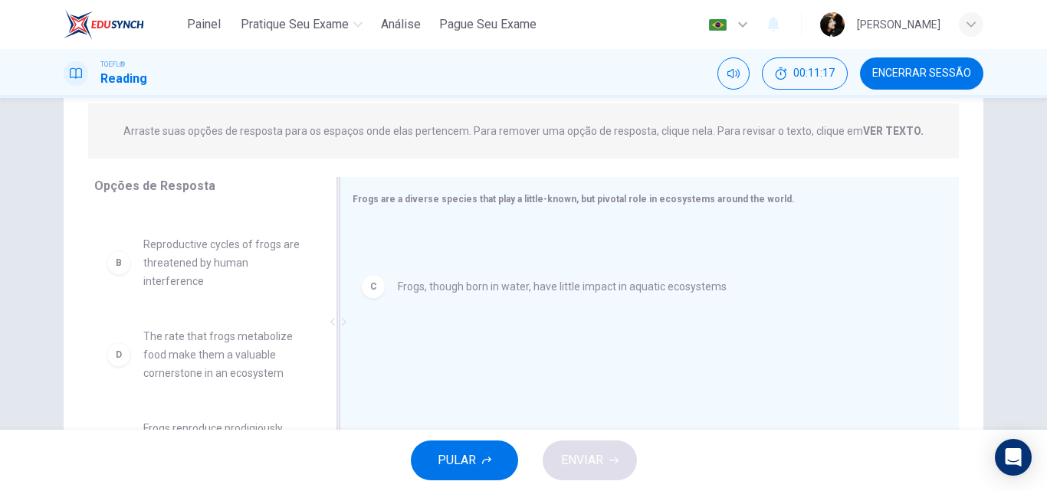
drag, startPoint x: 441, startPoint y: 246, endPoint x: 441, endPoint y: 296, distance: 49.8
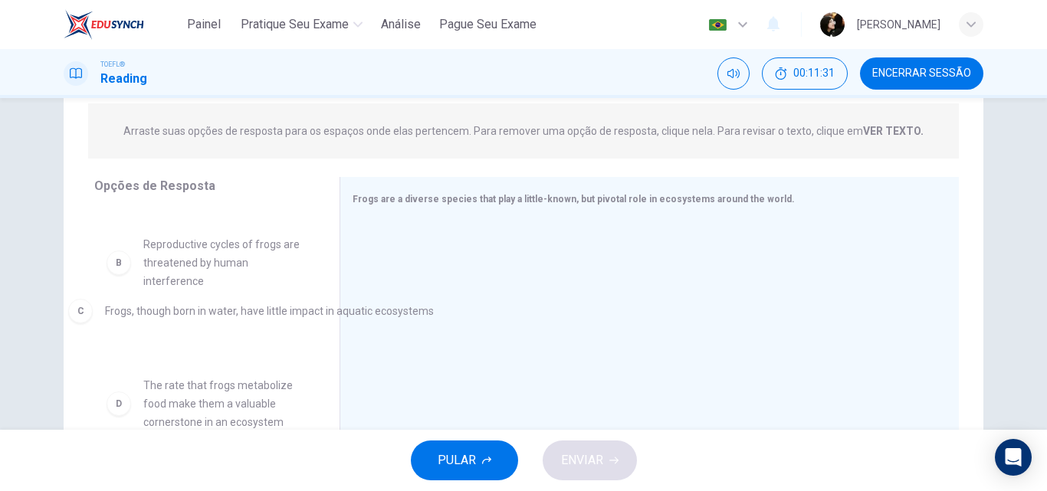
drag, startPoint x: 481, startPoint y: 248, endPoint x: 168, endPoint y: 317, distance: 320.4
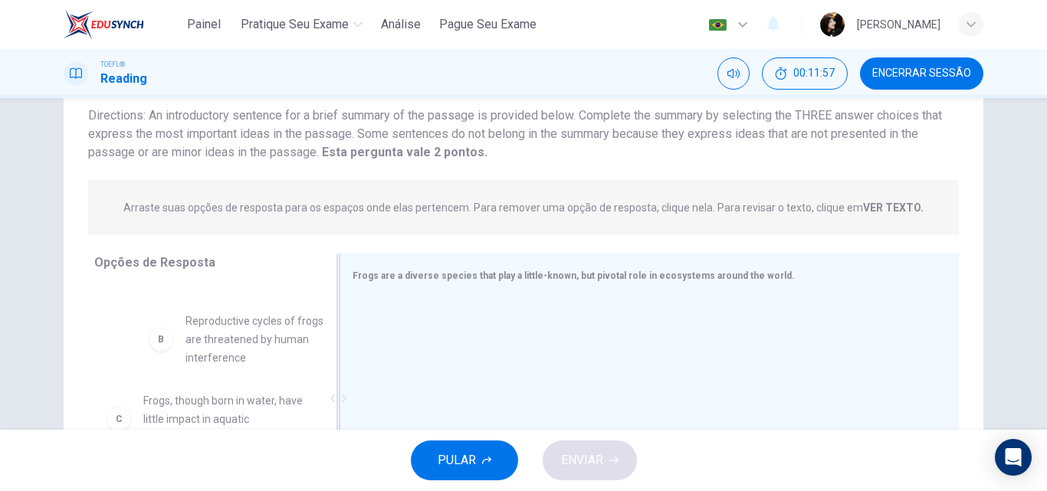
scroll to position [72, 0]
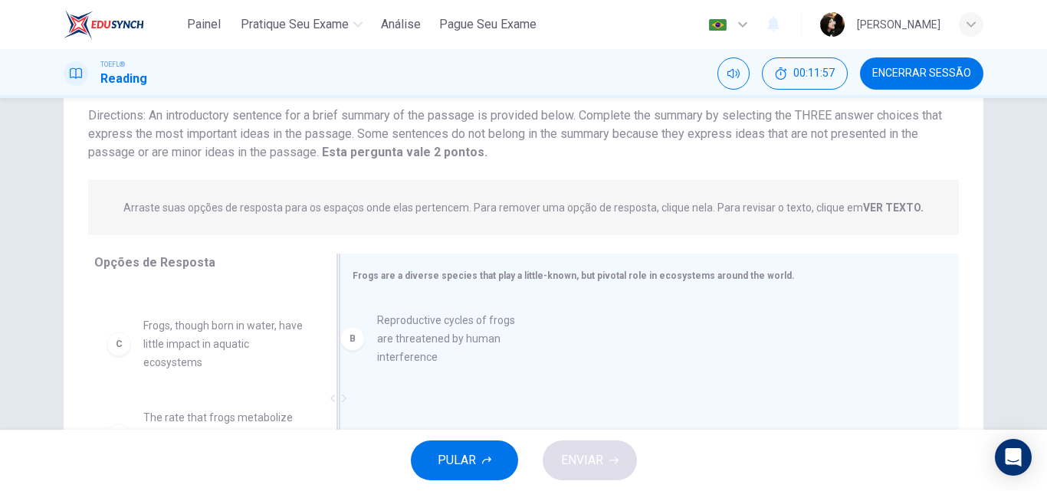
drag, startPoint x: 199, startPoint y: 340, endPoint x: 466, endPoint y: 336, distance: 267.5
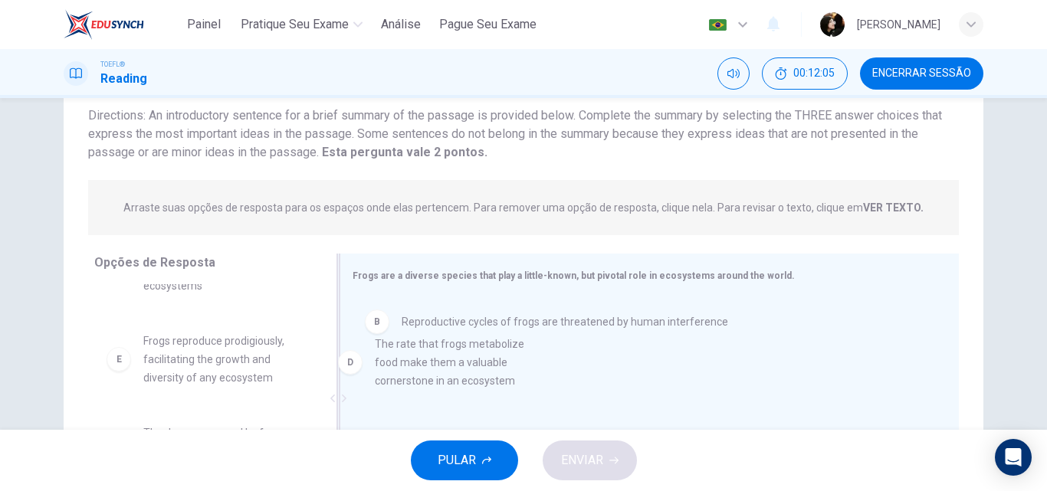
drag, startPoint x: 185, startPoint y: 363, endPoint x: 440, endPoint y: 366, distance: 254.5
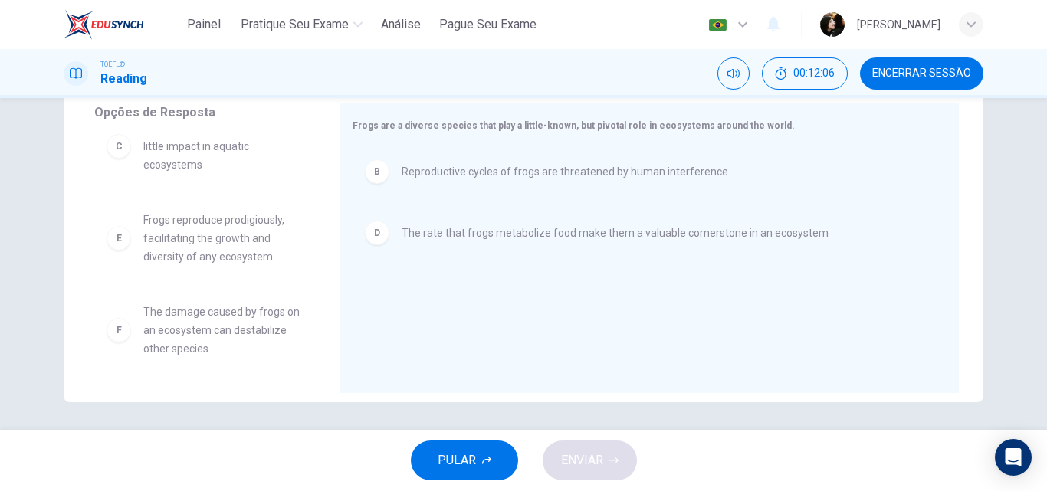
scroll to position [262, 0]
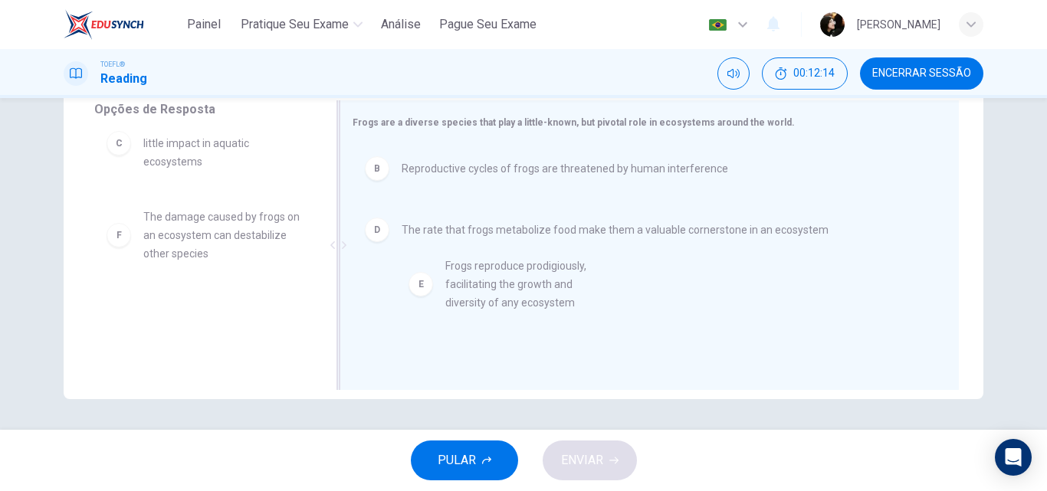
drag, startPoint x: 197, startPoint y: 244, endPoint x: 507, endPoint y: 293, distance: 313.5
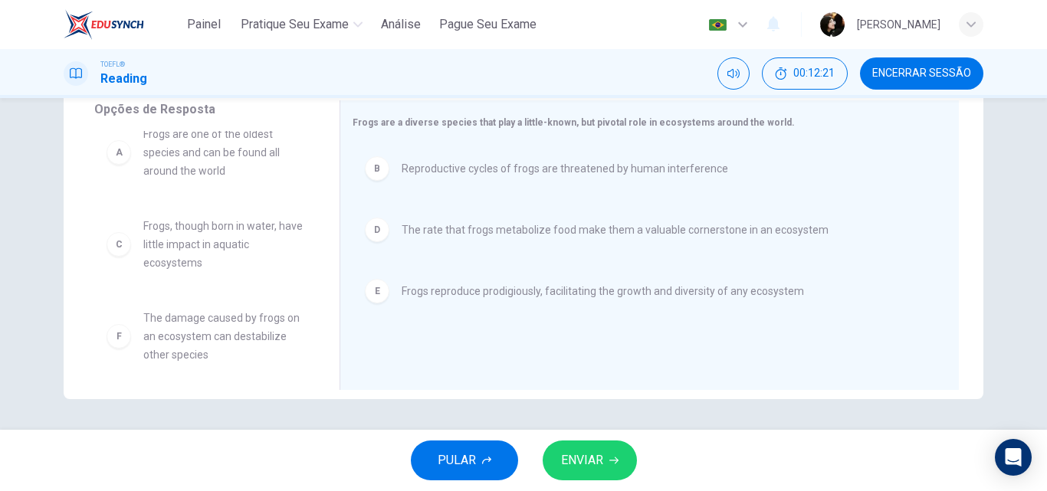
scroll to position [28, 0]
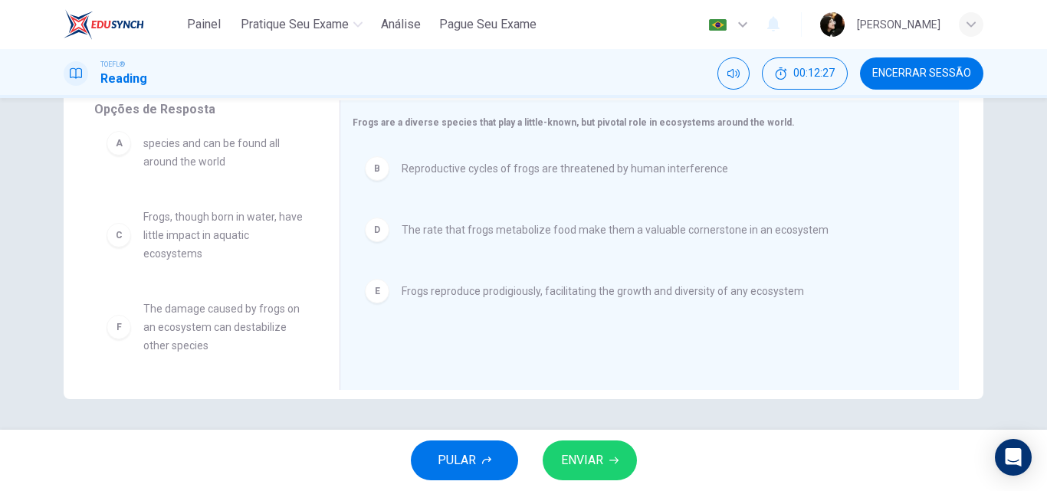
click at [569, 461] on span "ENVIAR" at bounding box center [582, 460] width 42 height 21
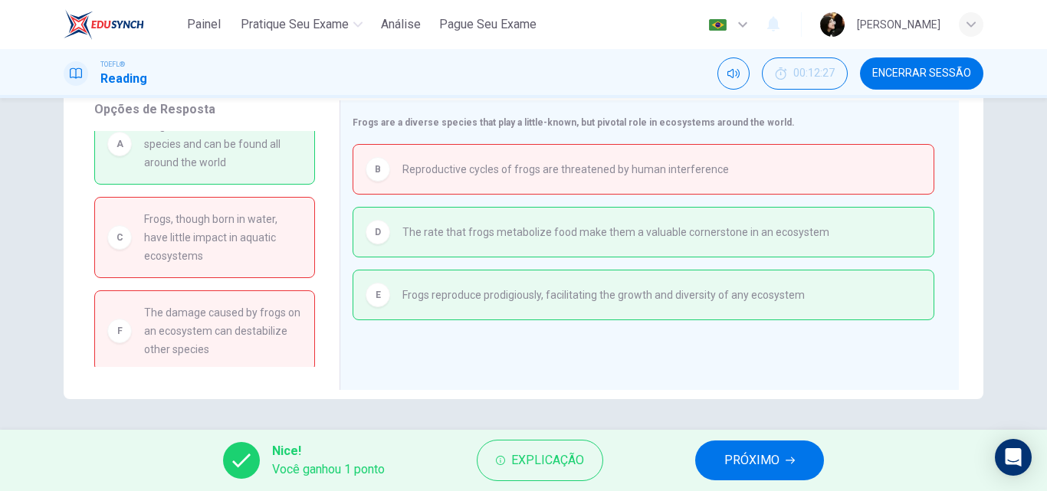
scroll to position [0, 0]
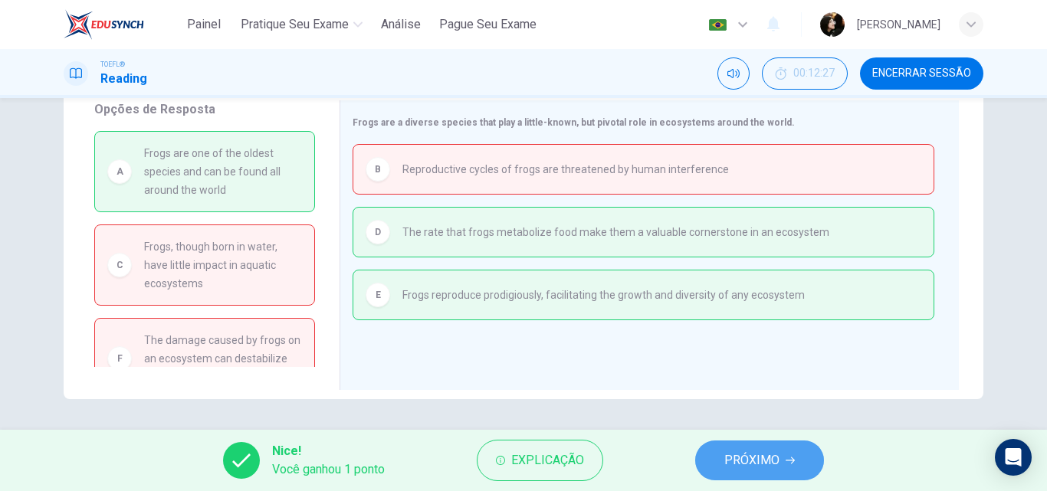
click at [775, 467] on span "PRÓXIMO" at bounding box center [751, 460] width 55 height 21
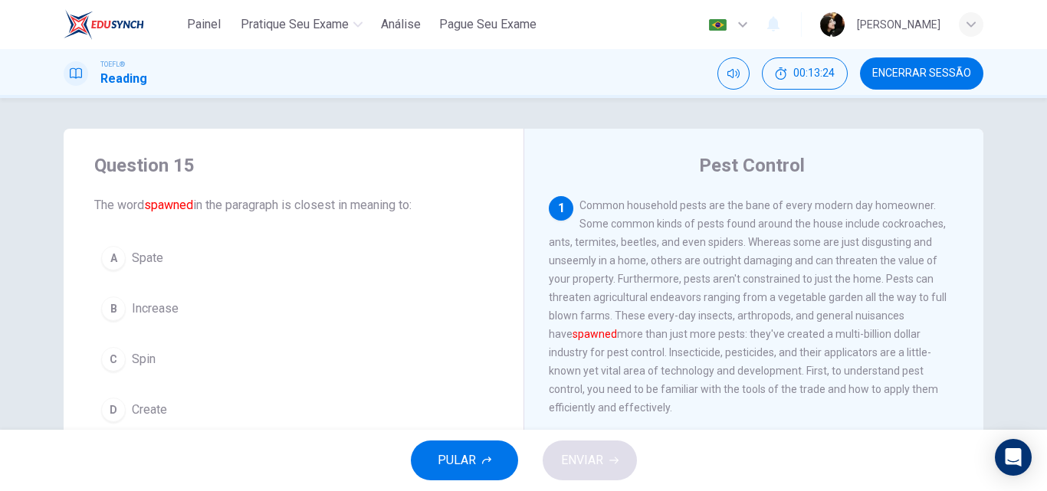
drag, startPoint x: 901, startPoint y: 284, endPoint x: 947, endPoint y: 282, distance: 46.0
click at [947, 282] on div "1 Common household pests are the bane of every modern day homeowner. Some commo…" at bounding box center [754, 306] width 411 height 221
drag, startPoint x: 941, startPoint y: 284, endPoint x: 914, endPoint y: 288, distance: 28.0
click at [914, 288] on span "Common household pests are the bane of every modern day homeowner. Some common …" at bounding box center [748, 306] width 398 height 215
click at [133, 257] on span "Spate" at bounding box center [147, 258] width 31 height 18
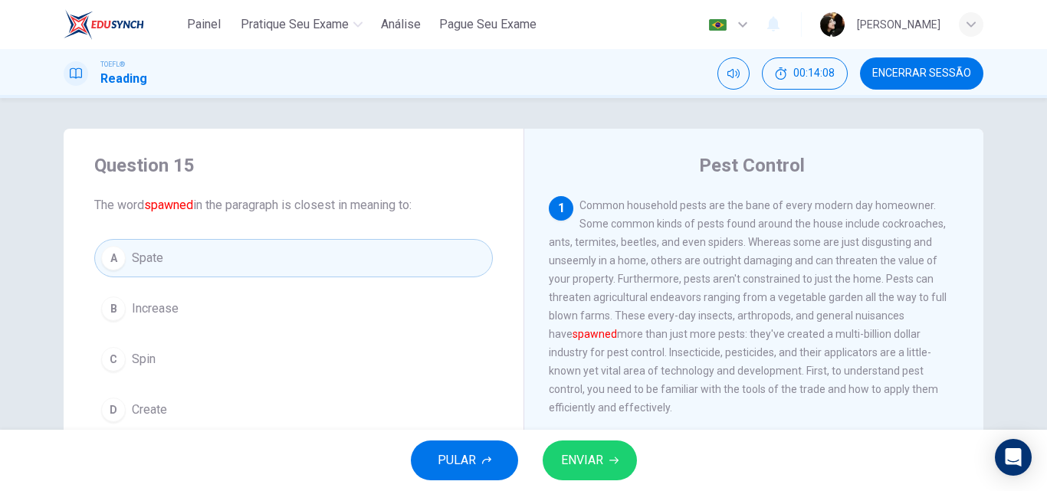
click at [578, 460] on span "ENVIAR" at bounding box center [582, 460] width 42 height 21
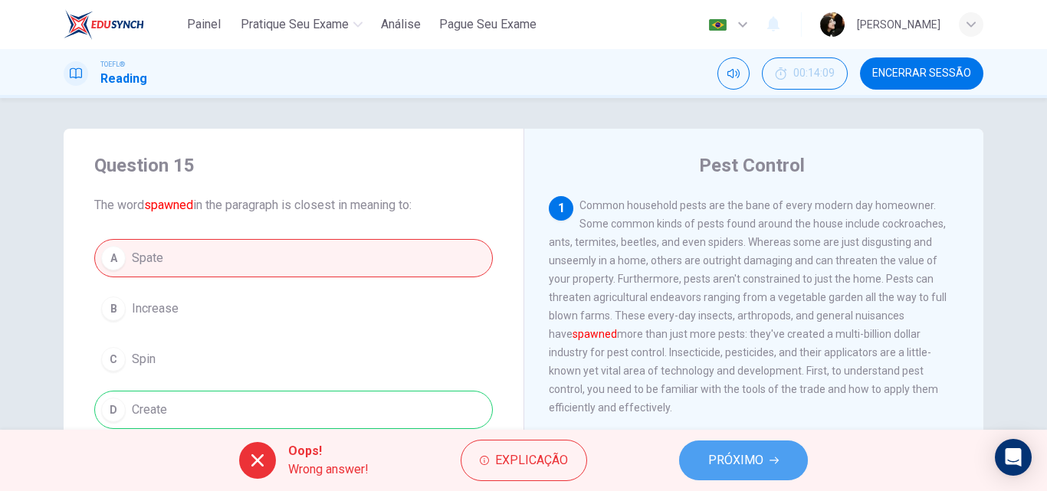
click at [732, 471] on button "PRÓXIMO" at bounding box center [743, 461] width 129 height 40
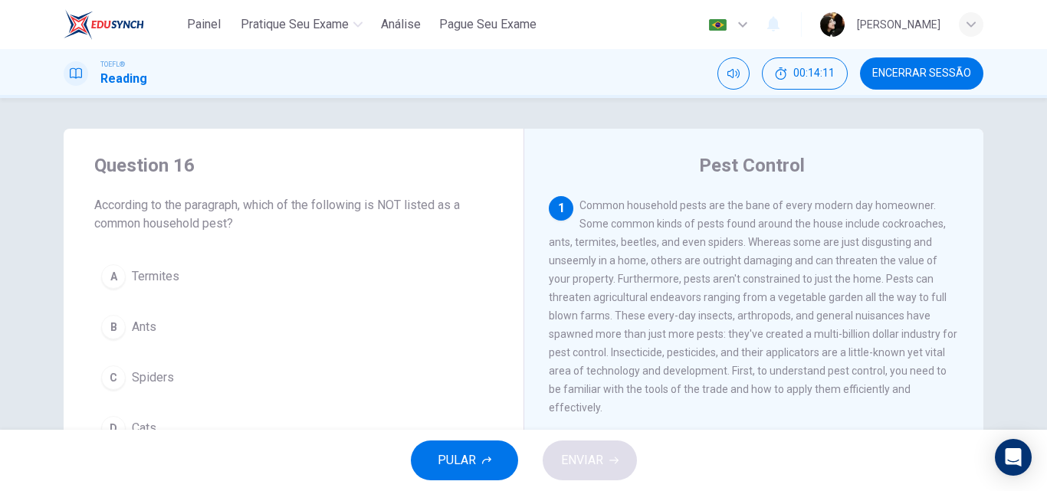
scroll to position [77, 0]
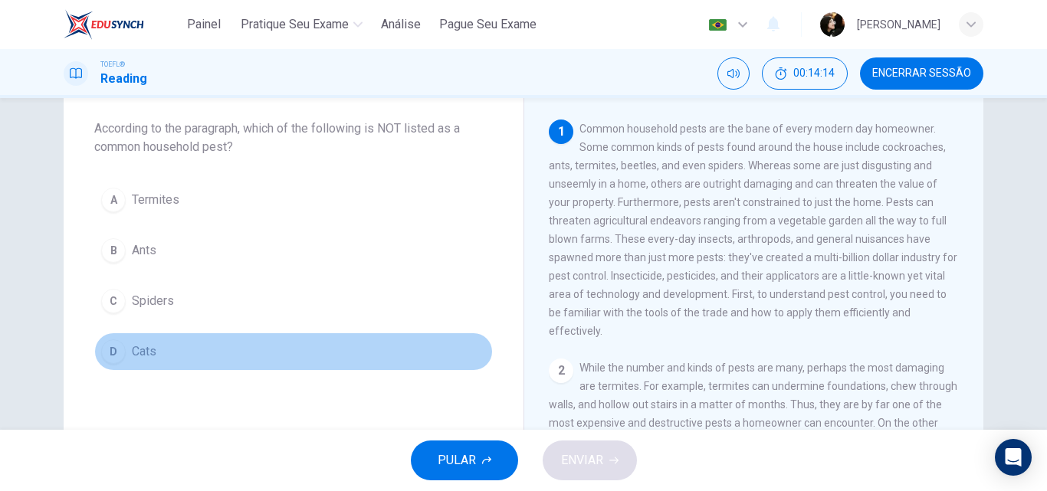
click at [118, 361] on button "D Cats" at bounding box center [293, 352] width 399 height 38
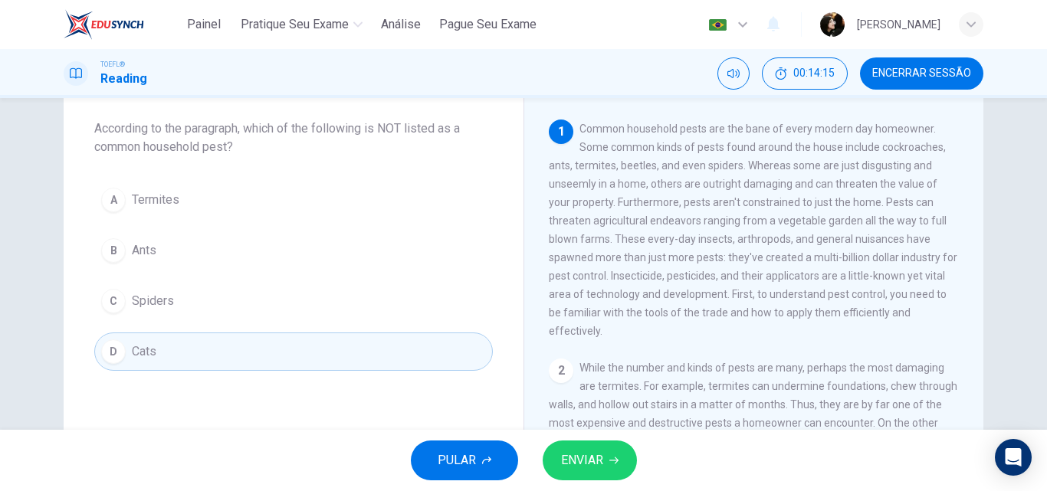
click at [609, 475] on button "ENVIAR" at bounding box center [590, 461] width 94 height 40
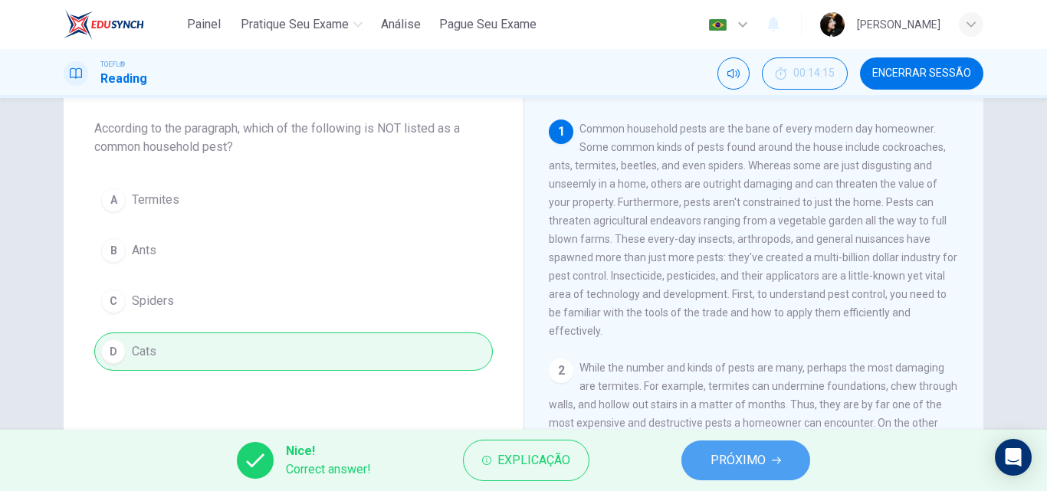
click at [760, 473] on button "PRÓXIMO" at bounding box center [745, 461] width 129 height 40
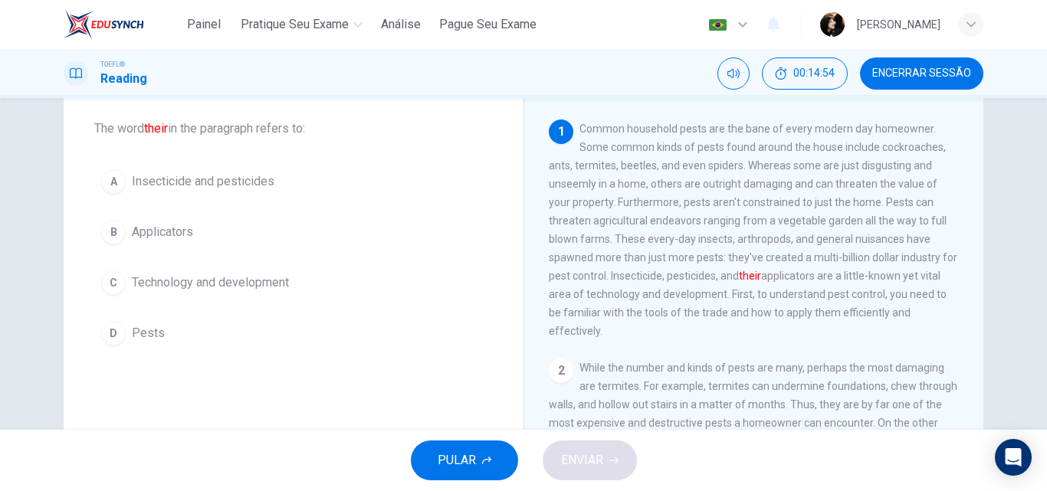
click at [103, 177] on div "A" at bounding box center [113, 181] width 25 height 25
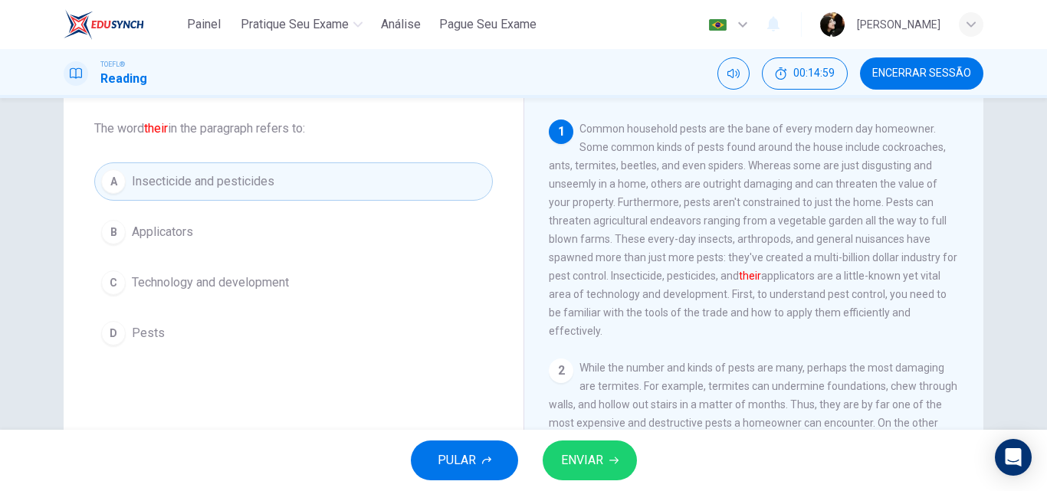
click at [612, 458] on icon "button" at bounding box center [613, 460] width 9 height 9
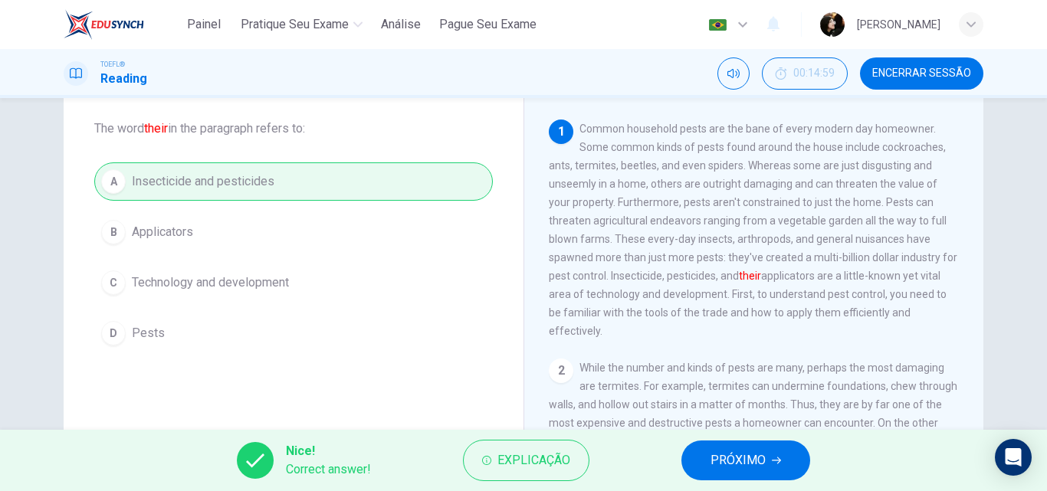
click at [721, 462] on span "PRÓXIMO" at bounding box center [738, 460] width 55 height 21
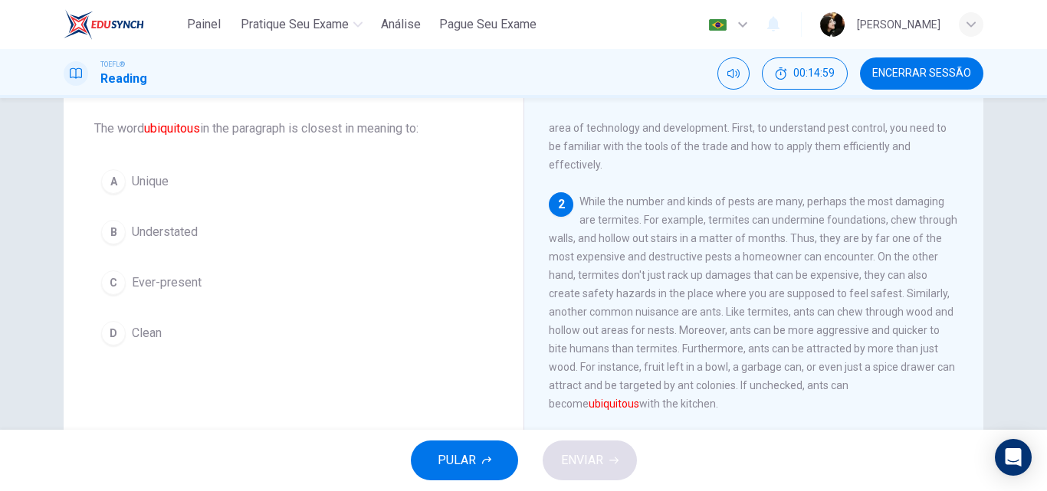
scroll to position [172, 0]
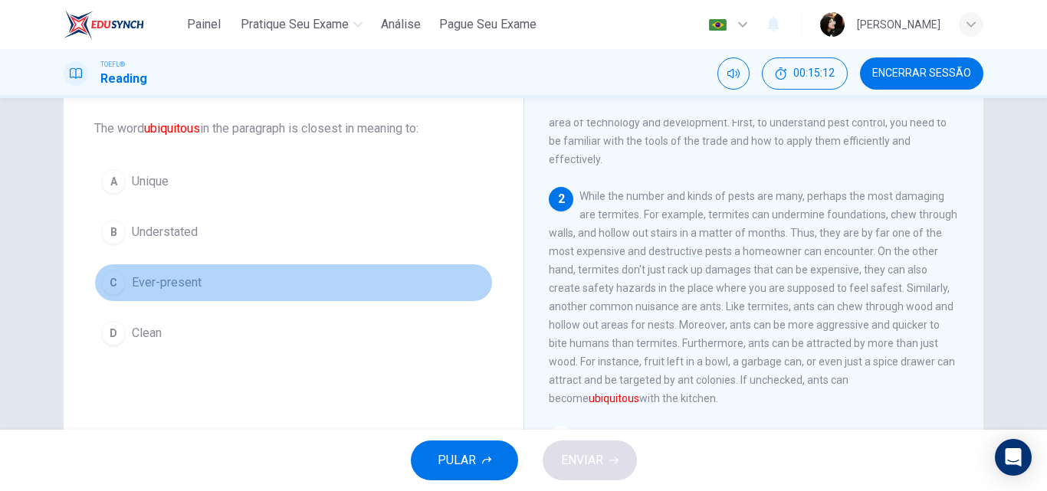
click at [112, 286] on div "C" at bounding box center [113, 283] width 25 height 25
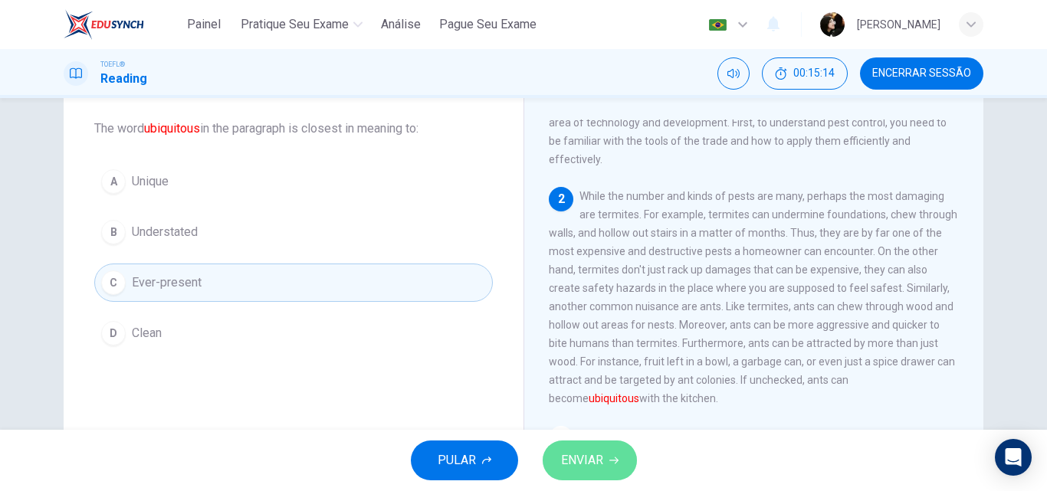
click at [601, 464] on span "ENVIAR" at bounding box center [582, 460] width 42 height 21
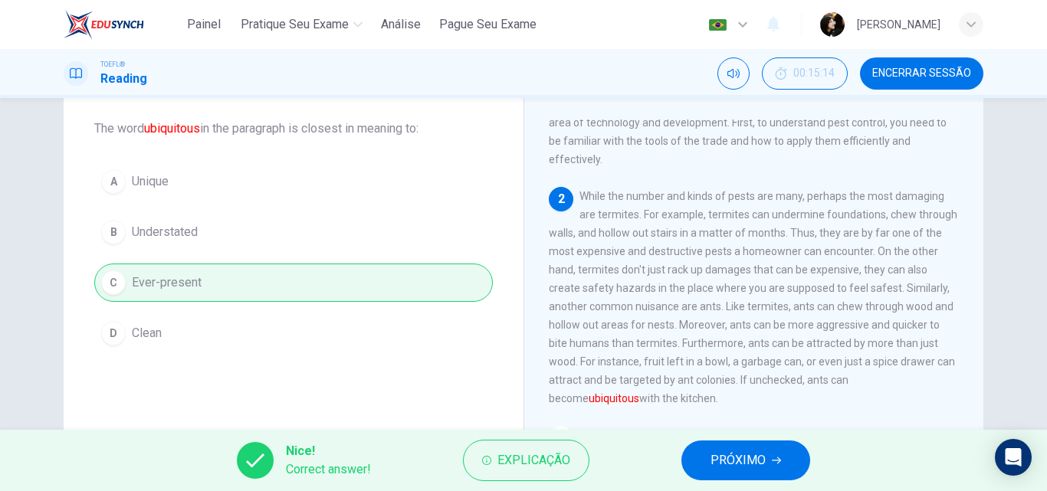
click at [749, 470] on span "PRÓXIMO" at bounding box center [738, 460] width 55 height 21
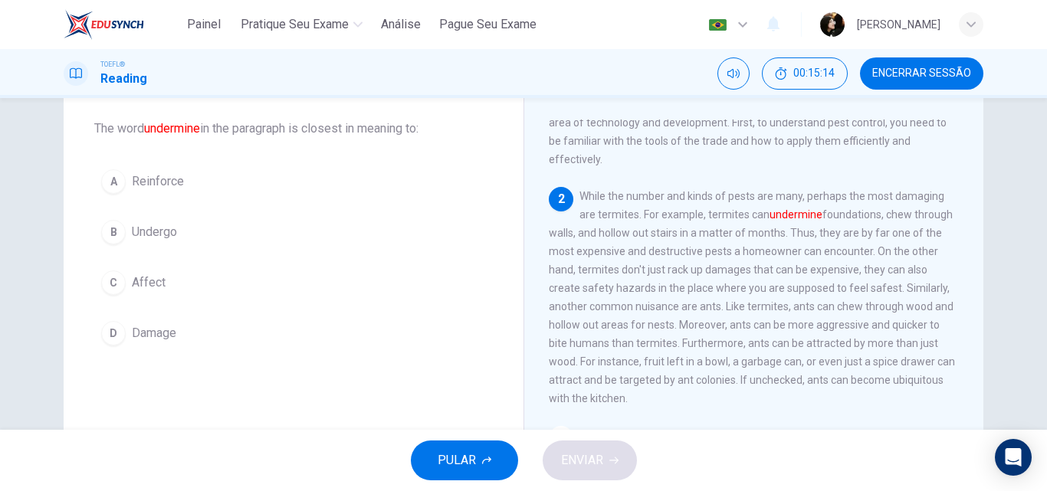
scroll to position [229, 0]
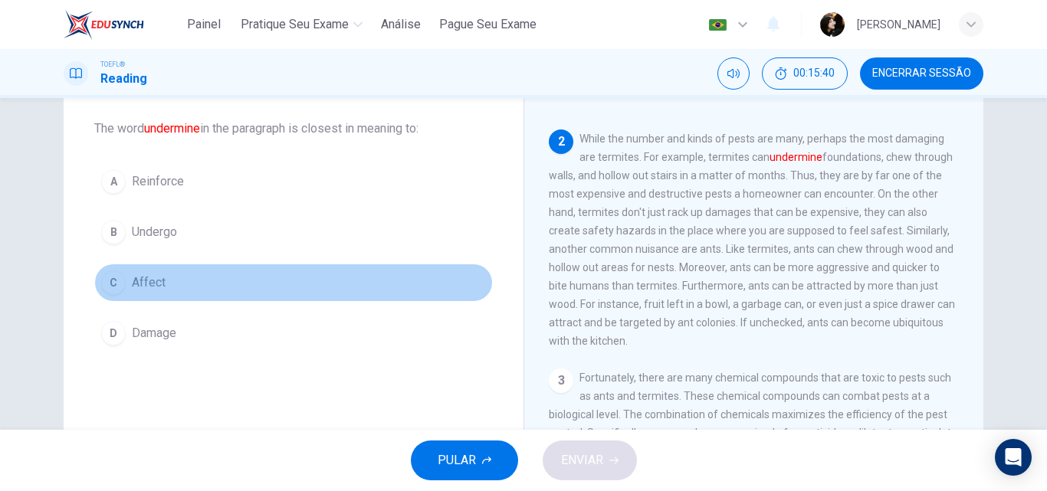
click at [114, 280] on div "C" at bounding box center [113, 283] width 25 height 25
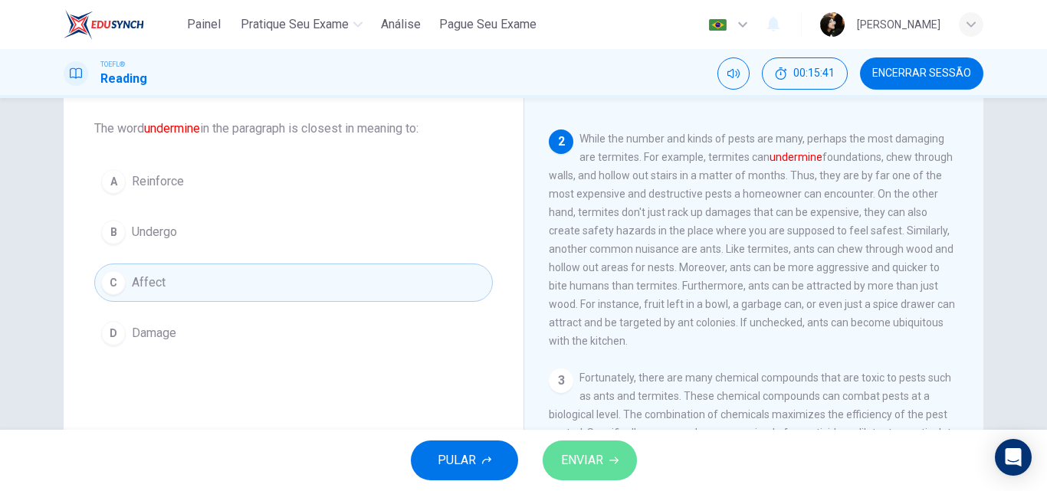
click at [600, 448] on button "ENVIAR" at bounding box center [590, 461] width 94 height 40
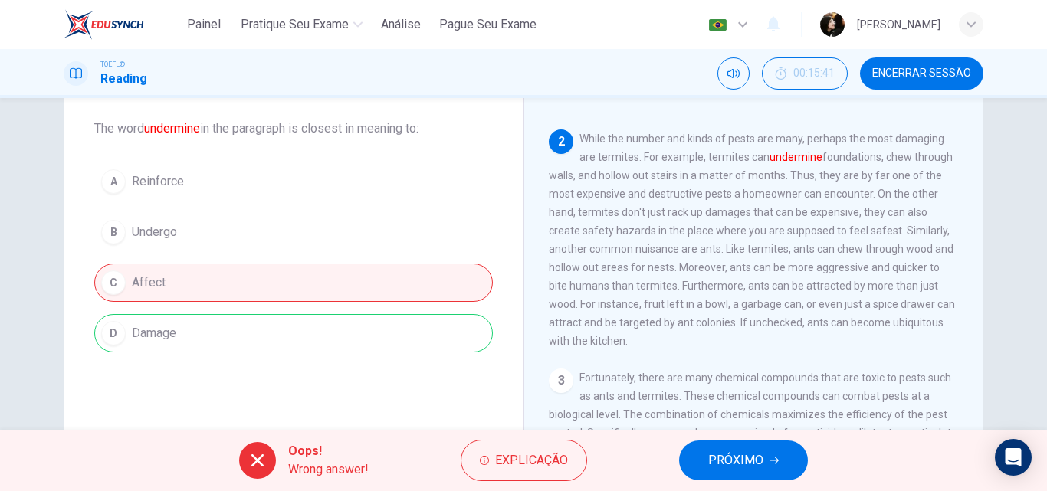
click at [725, 463] on span "PRÓXIMO" at bounding box center [735, 460] width 55 height 21
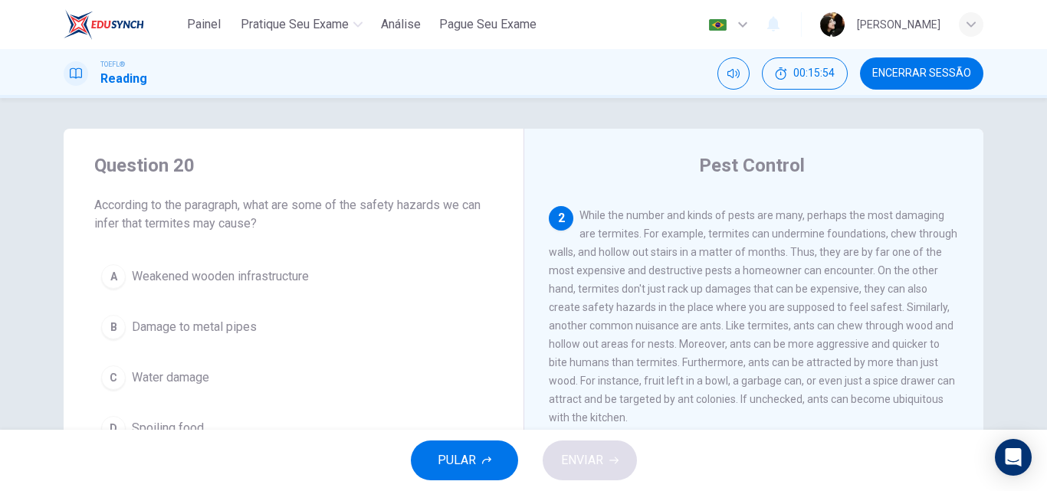
scroll to position [77, 0]
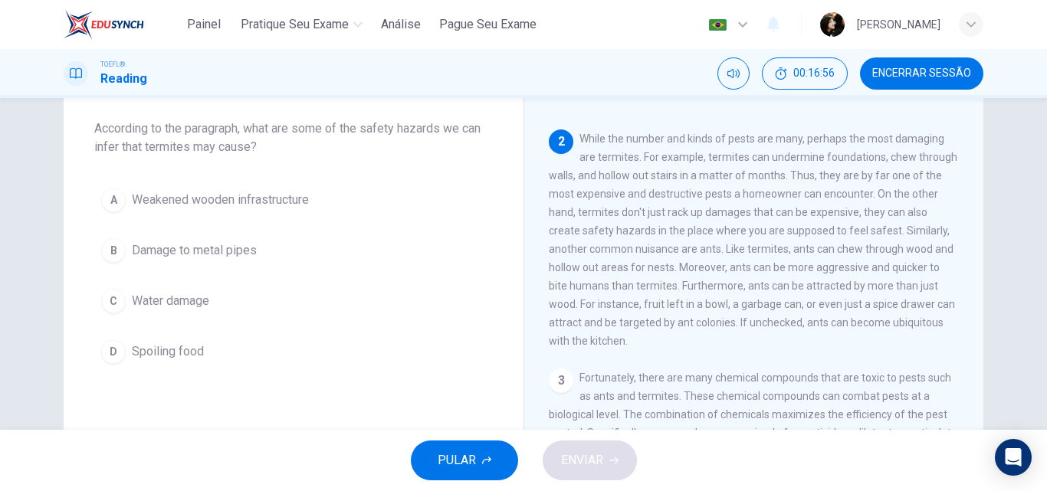
click at [184, 193] on span "Weakened wooden infrastructure" at bounding box center [220, 200] width 177 height 18
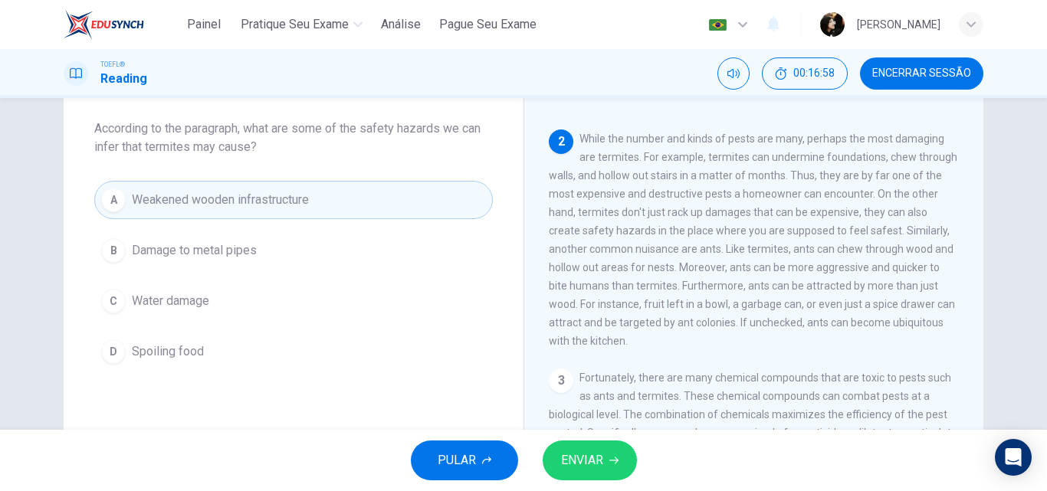
click at [600, 453] on span "ENVIAR" at bounding box center [582, 460] width 42 height 21
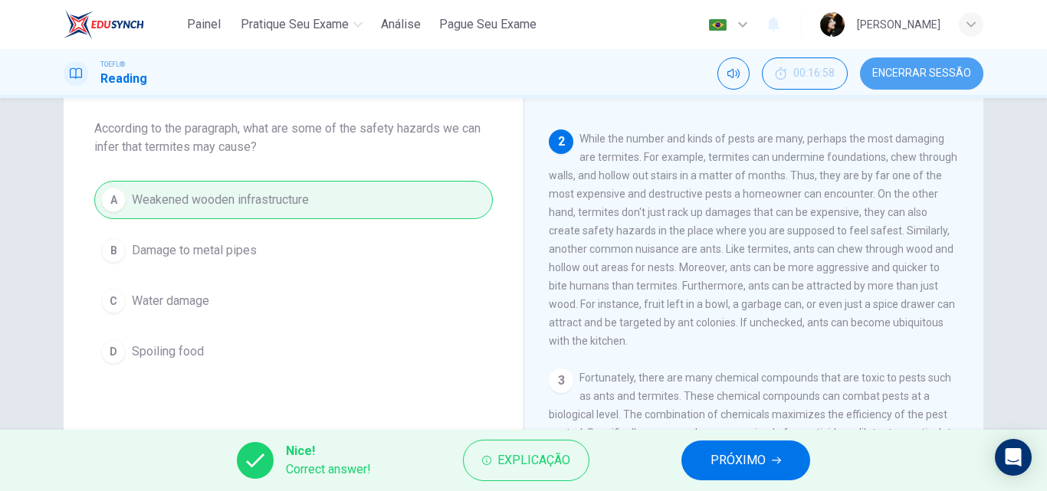
click at [929, 74] on span "Encerrar Sessão" at bounding box center [921, 73] width 99 height 12
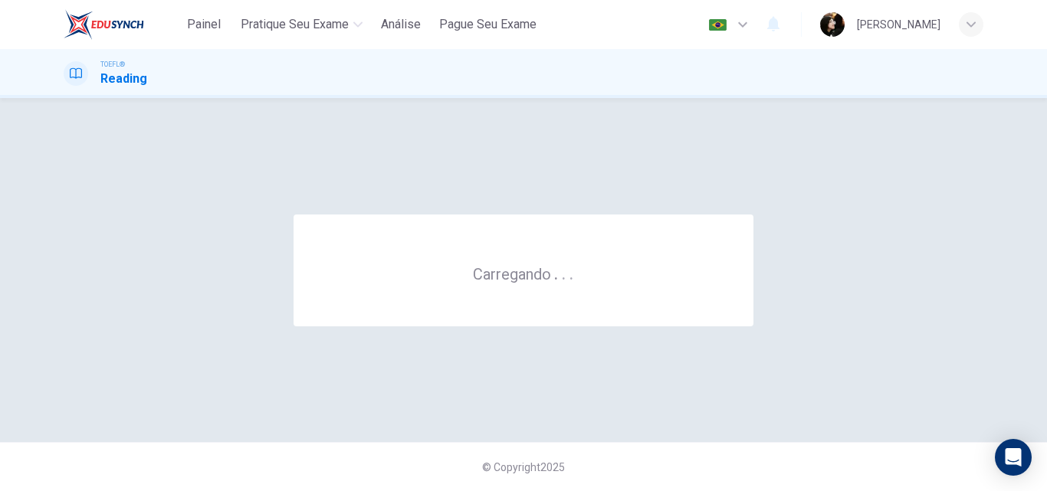
scroll to position [0, 0]
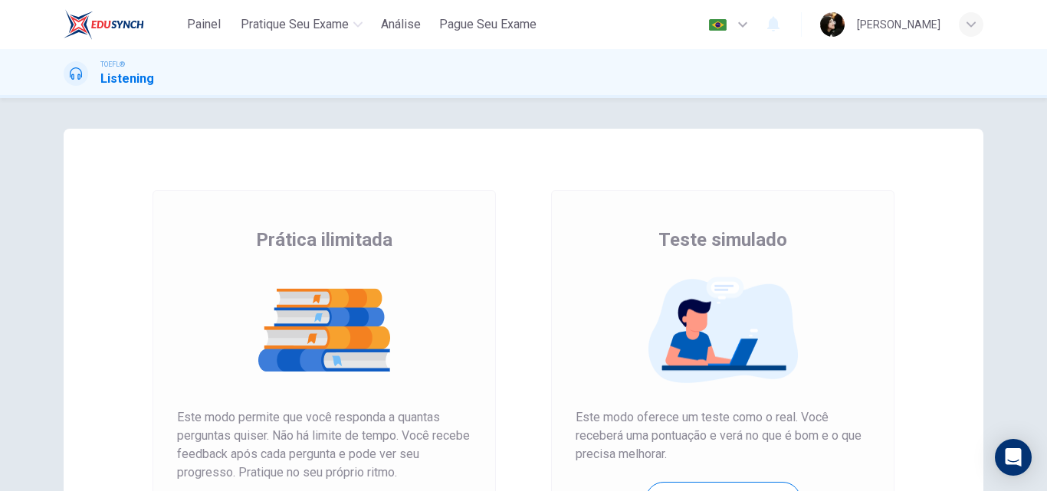
scroll to position [153, 0]
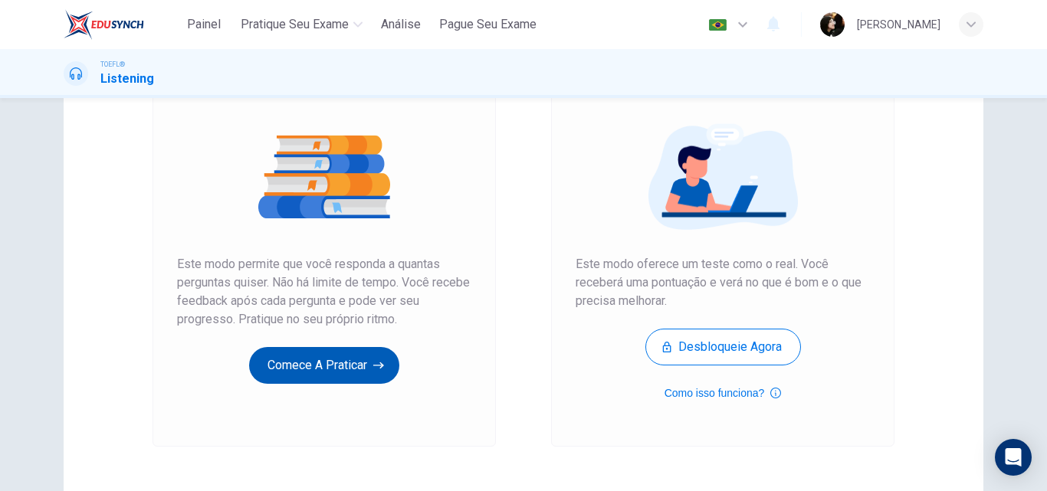
click at [309, 376] on button "Comece a praticar" at bounding box center [324, 365] width 150 height 37
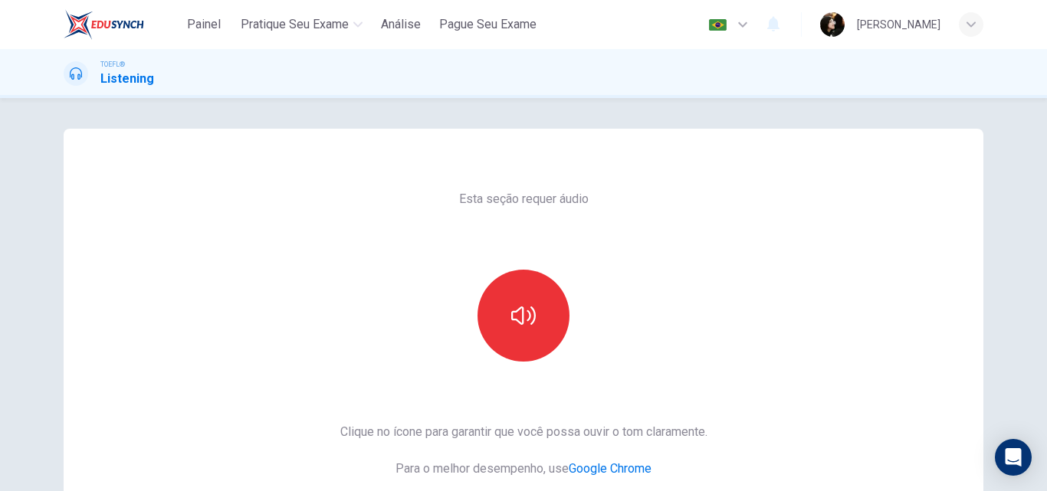
scroll to position [77, 0]
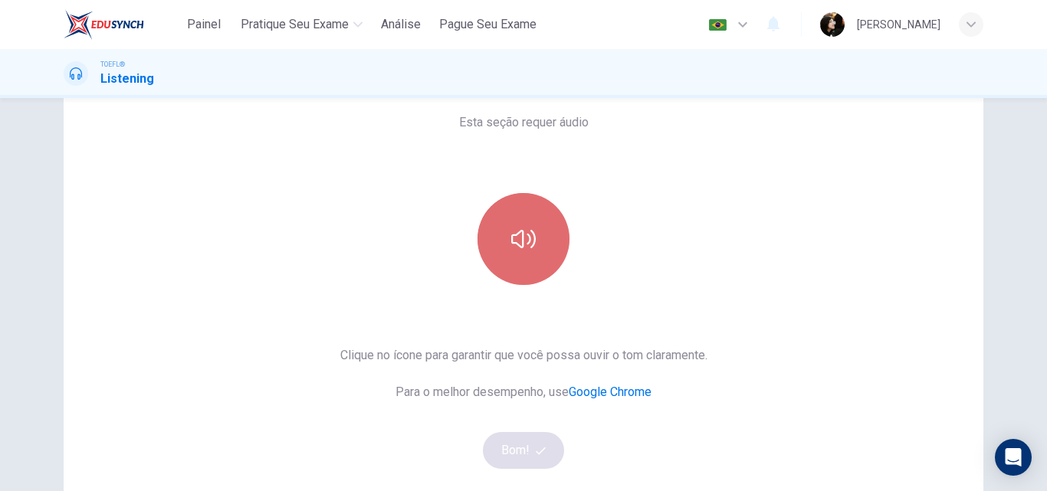
click at [514, 245] on icon "button" at bounding box center [523, 239] width 25 height 18
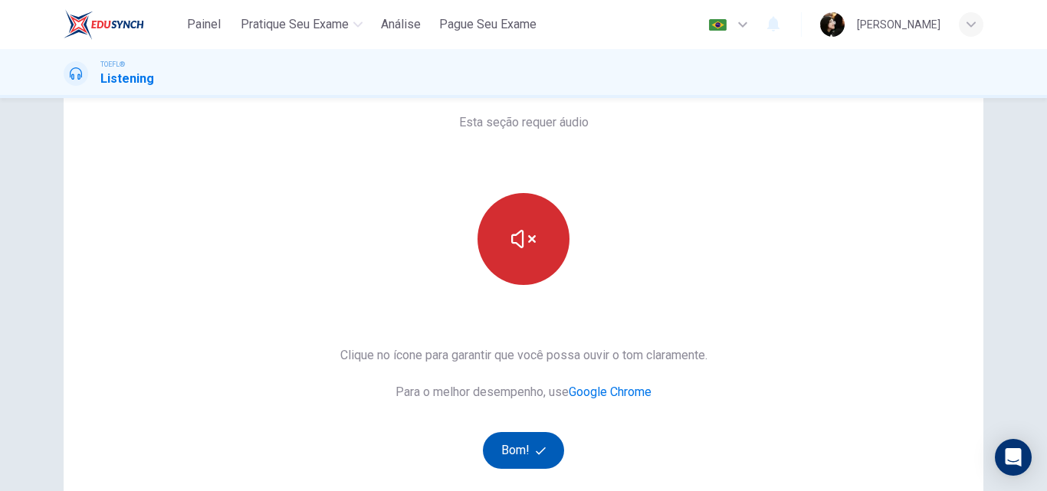
click at [524, 448] on button "Bom!" at bounding box center [524, 450] width 82 height 37
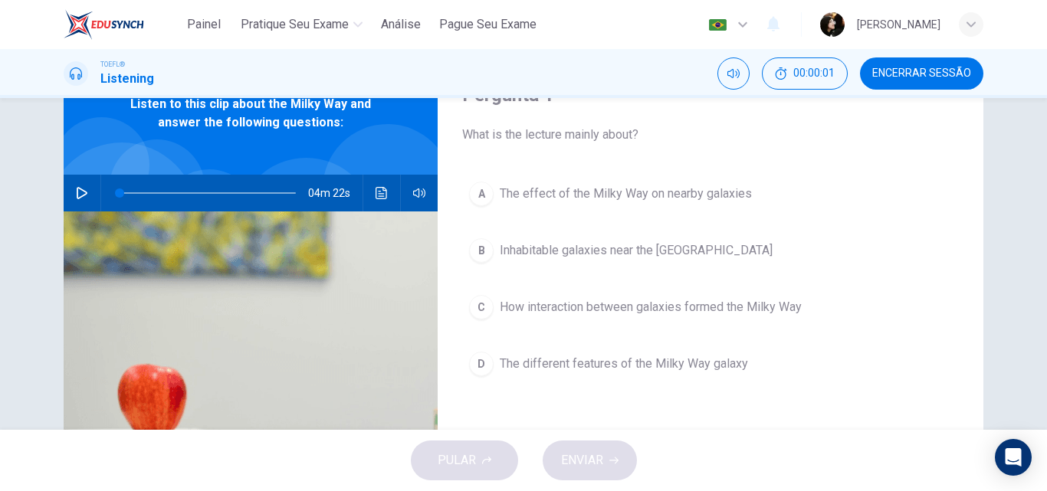
scroll to position [0, 0]
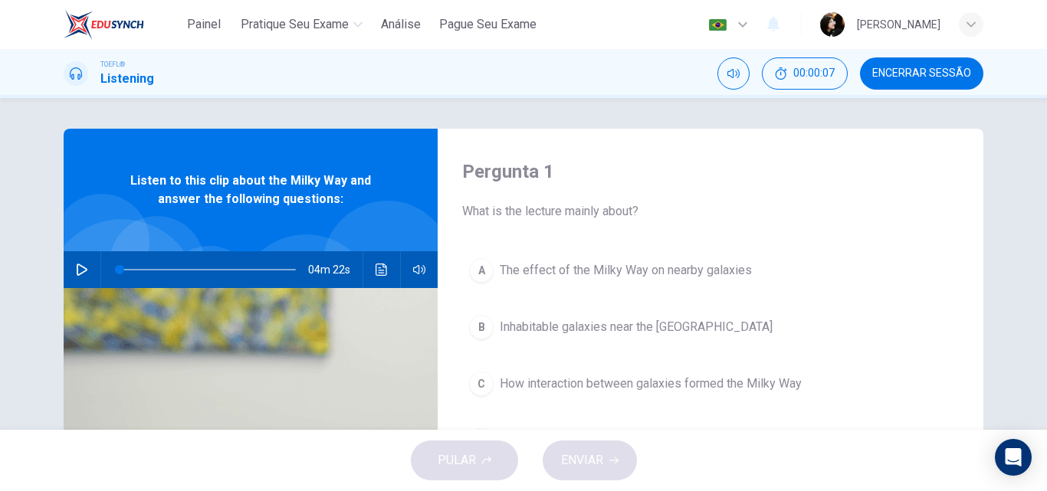
click at [80, 264] on icon "button" at bounding box center [82, 270] width 12 height 12
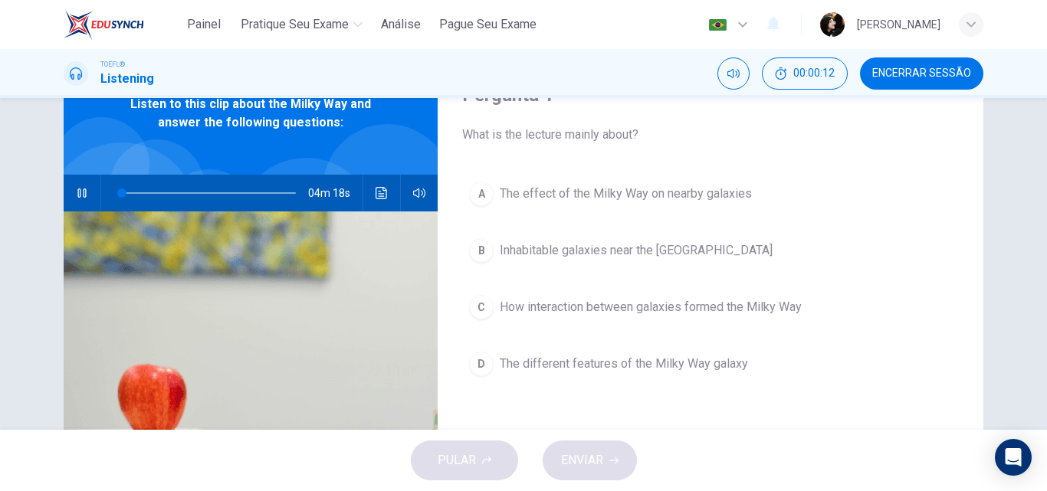
click at [76, 192] on icon "button" at bounding box center [82, 193] width 12 height 12
click at [80, 189] on icon "button" at bounding box center [82, 193] width 12 height 12
click at [574, 313] on span "How interaction between galaxies formed the Milky Way" at bounding box center [651, 307] width 302 height 18
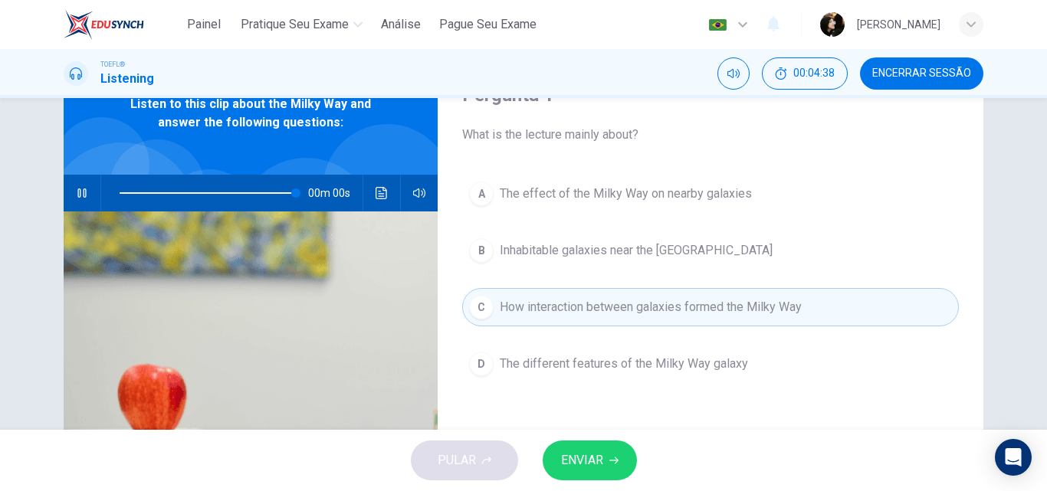
type input "0"
click at [588, 448] on button "ENVIAR" at bounding box center [590, 461] width 94 height 40
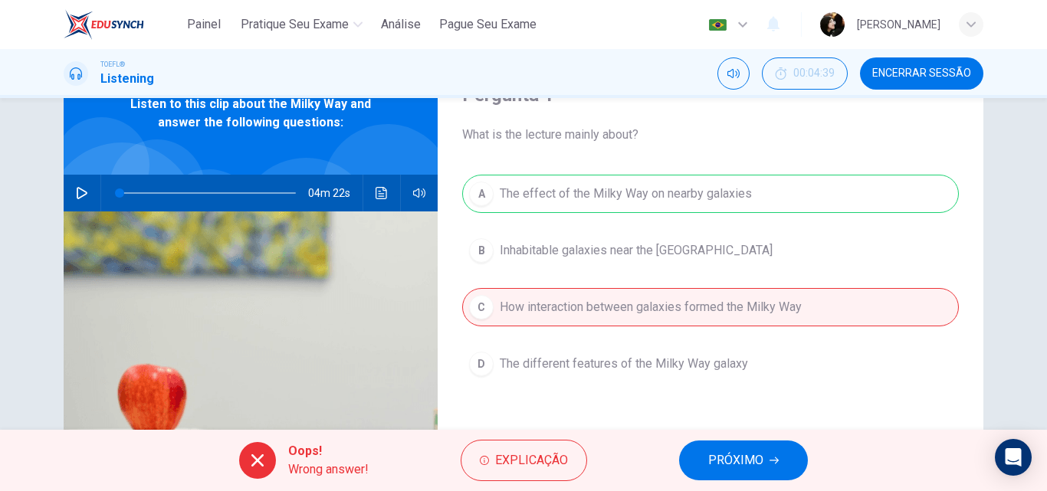
click at [753, 454] on span "PRÓXIMO" at bounding box center [735, 460] width 55 height 21
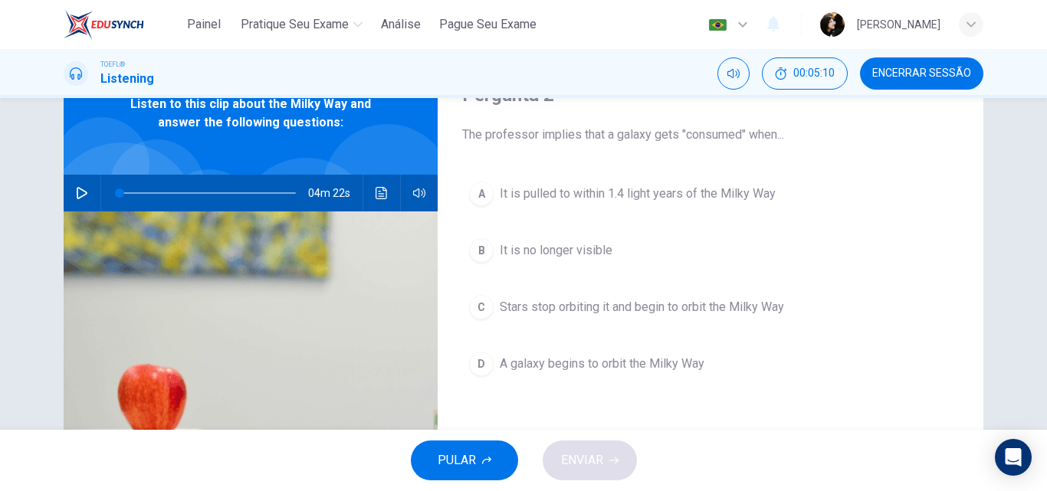
click at [471, 358] on div "D" at bounding box center [481, 364] width 25 height 25
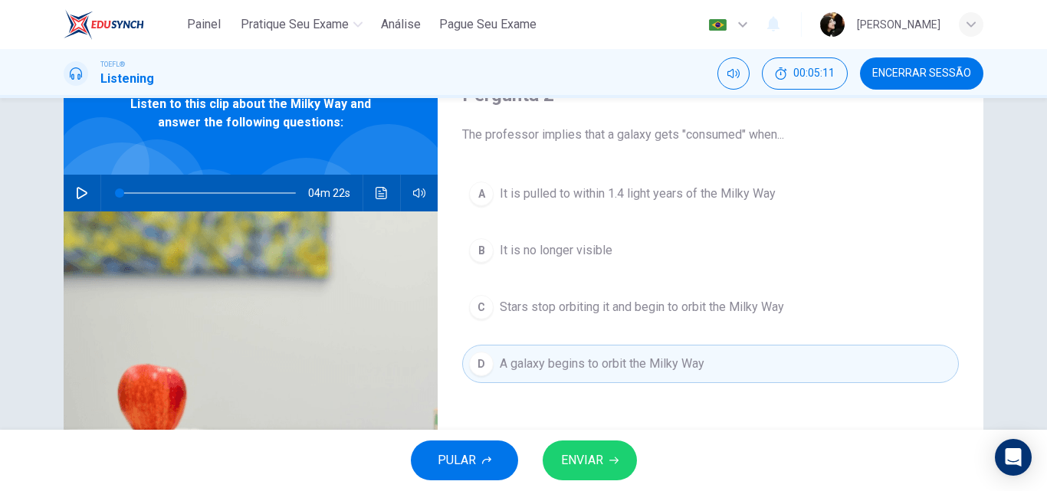
click at [590, 456] on span "ENVIAR" at bounding box center [582, 460] width 42 height 21
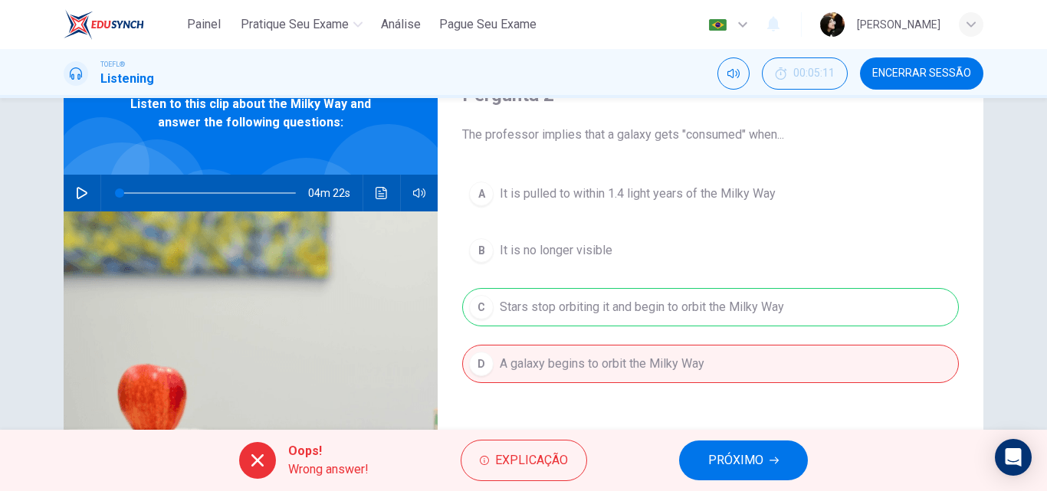
click at [726, 471] on button "PRÓXIMO" at bounding box center [743, 461] width 129 height 40
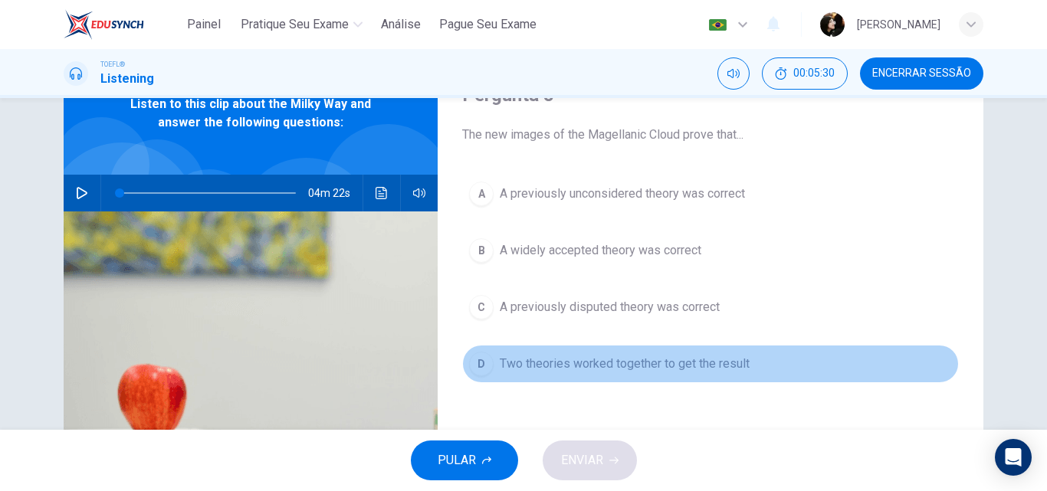
click at [470, 370] on div "D" at bounding box center [481, 364] width 25 height 25
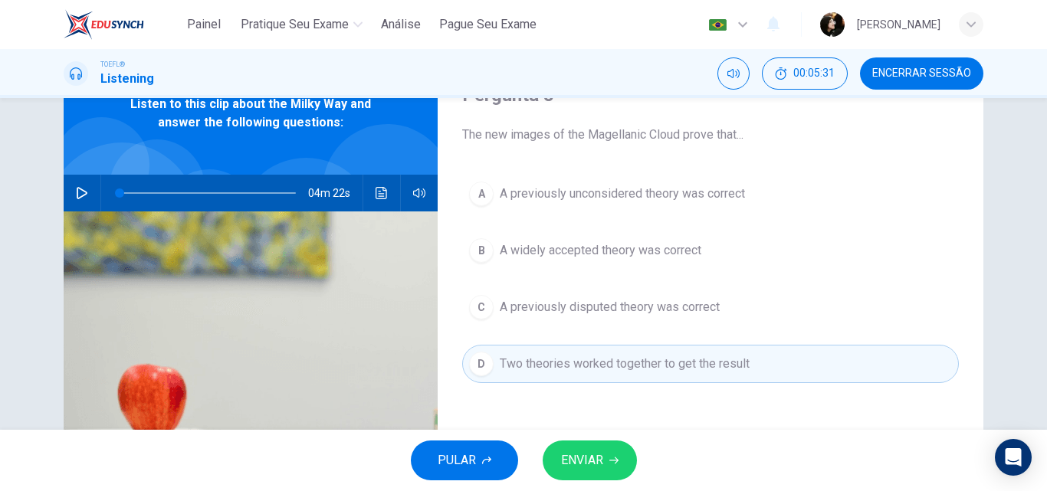
click at [573, 467] on span "ENVIAR" at bounding box center [582, 460] width 42 height 21
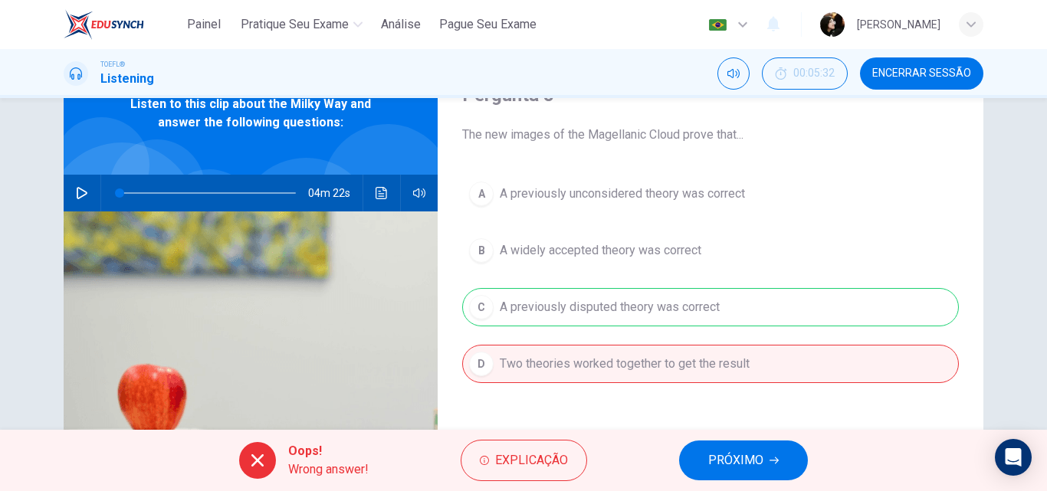
click at [750, 468] on span "PRÓXIMO" at bounding box center [735, 460] width 55 height 21
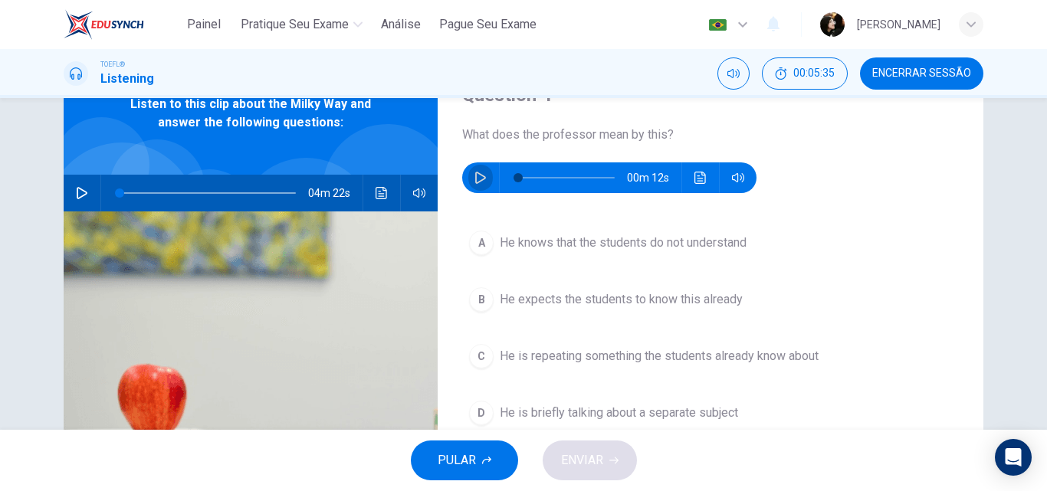
click at [474, 177] on icon "button" at bounding box center [480, 178] width 12 height 12
click at [484, 171] on button "button" at bounding box center [480, 177] width 25 height 31
click at [474, 416] on div "D" at bounding box center [481, 413] width 25 height 25
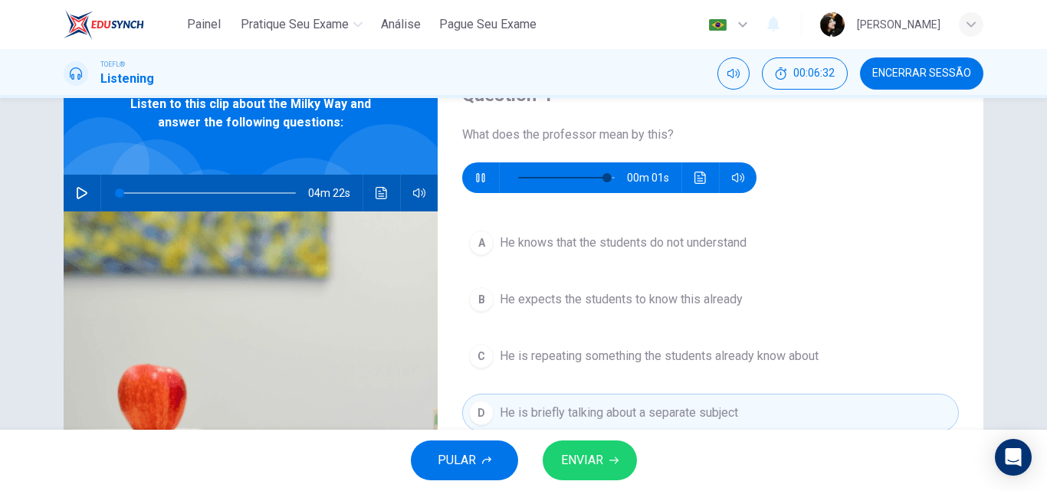
type input "0"
click at [563, 452] on span "ENVIAR" at bounding box center [582, 460] width 42 height 21
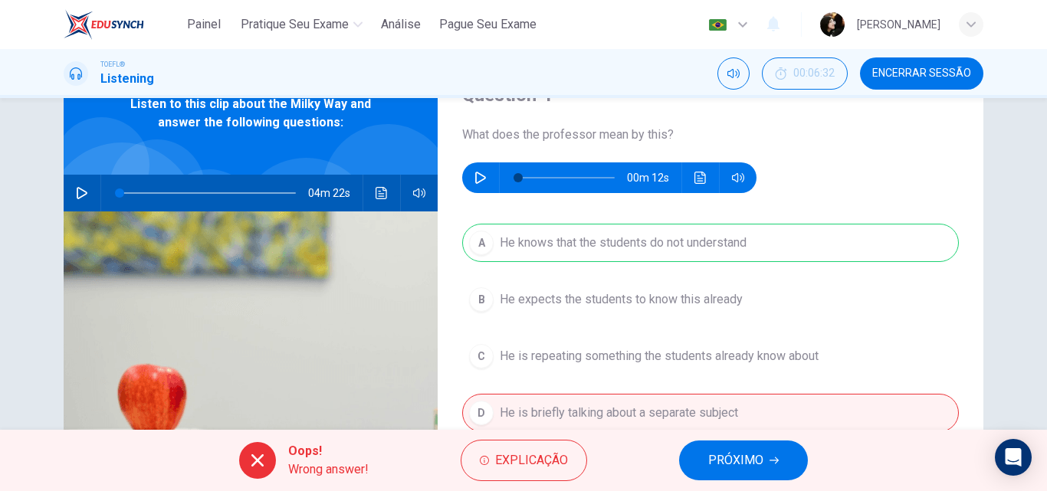
click at [755, 455] on span "PRÓXIMO" at bounding box center [735, 460] width 55 height 21
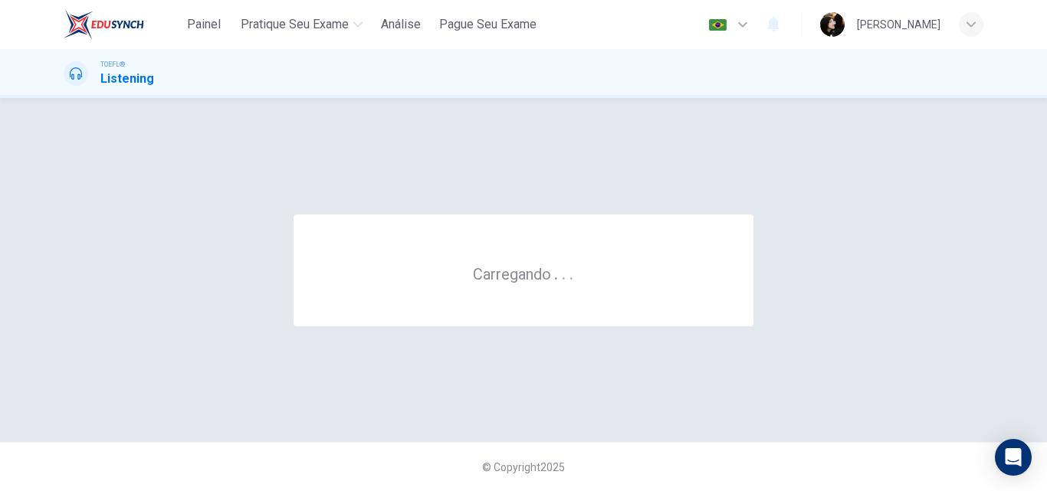
scroll to position [0, 0]
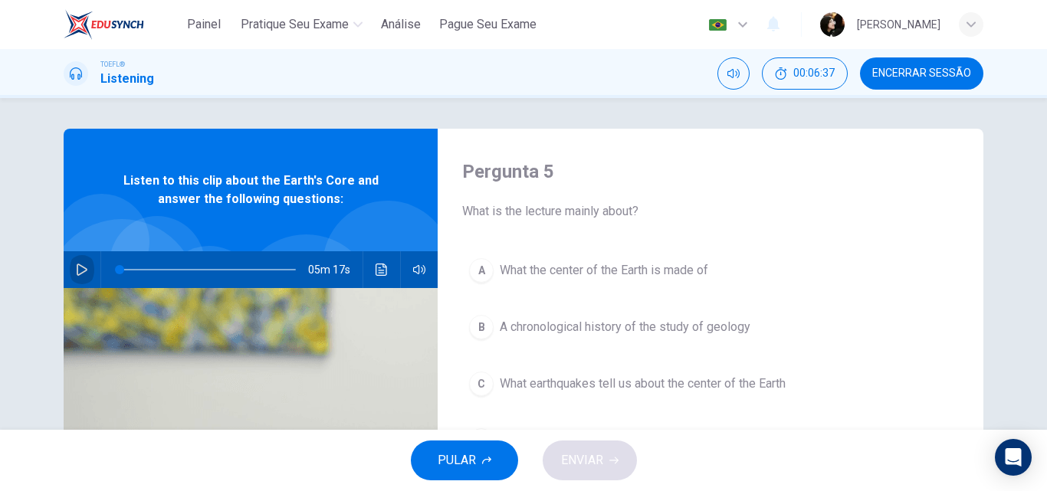
click at [70, 264] on button "button" at bounding box center [82, 269] width 25 height 37
click at [83, 270] on icon "button" at bounding box center [82, 270] width 12 height 12
type input "8"
click at [902, 72] on span "Encerrar Sessão" at bounding box center [921, 73] width 99 height 12
